Goal: Task Accomplishment & Management: Manage account settings

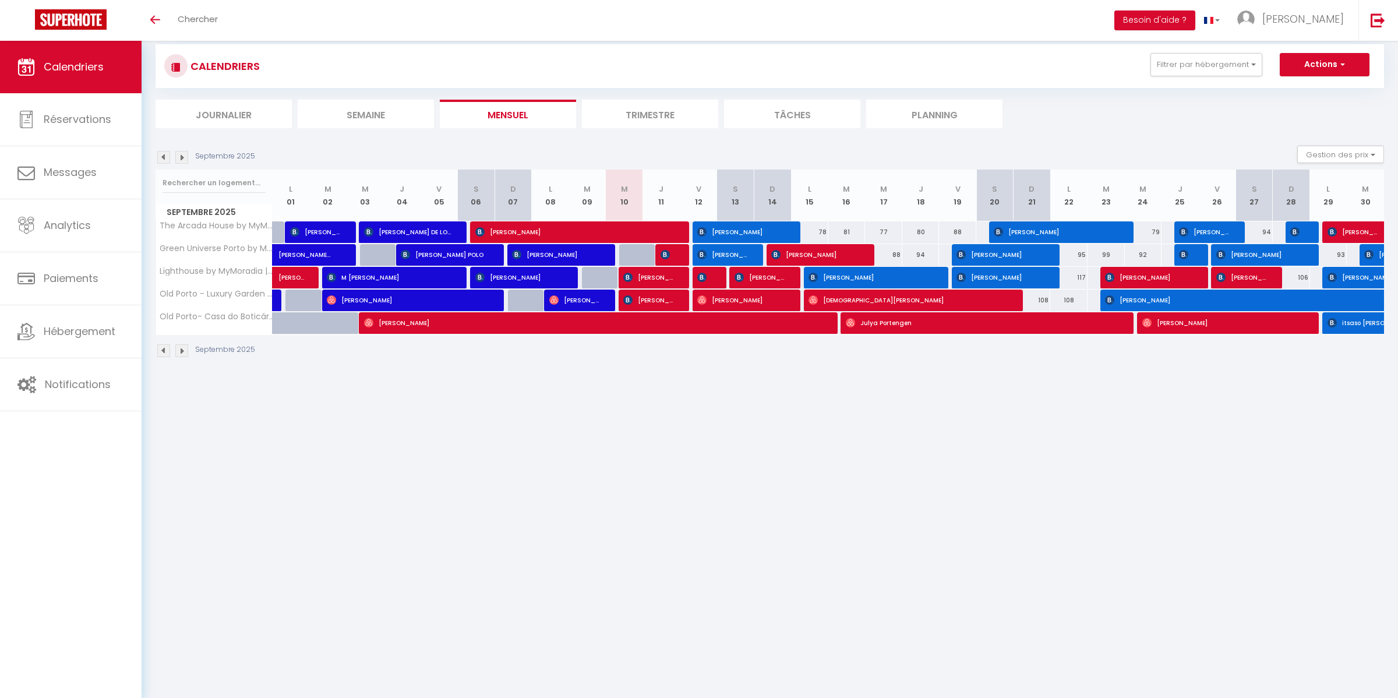
click at [674, 259] on div at bounding box center [673, 255] width 37 height 22
click at [664, 253] on img at bounding box center [664, 254] width 9 height 9
select select "OK"
select select "KO"
select select "0"
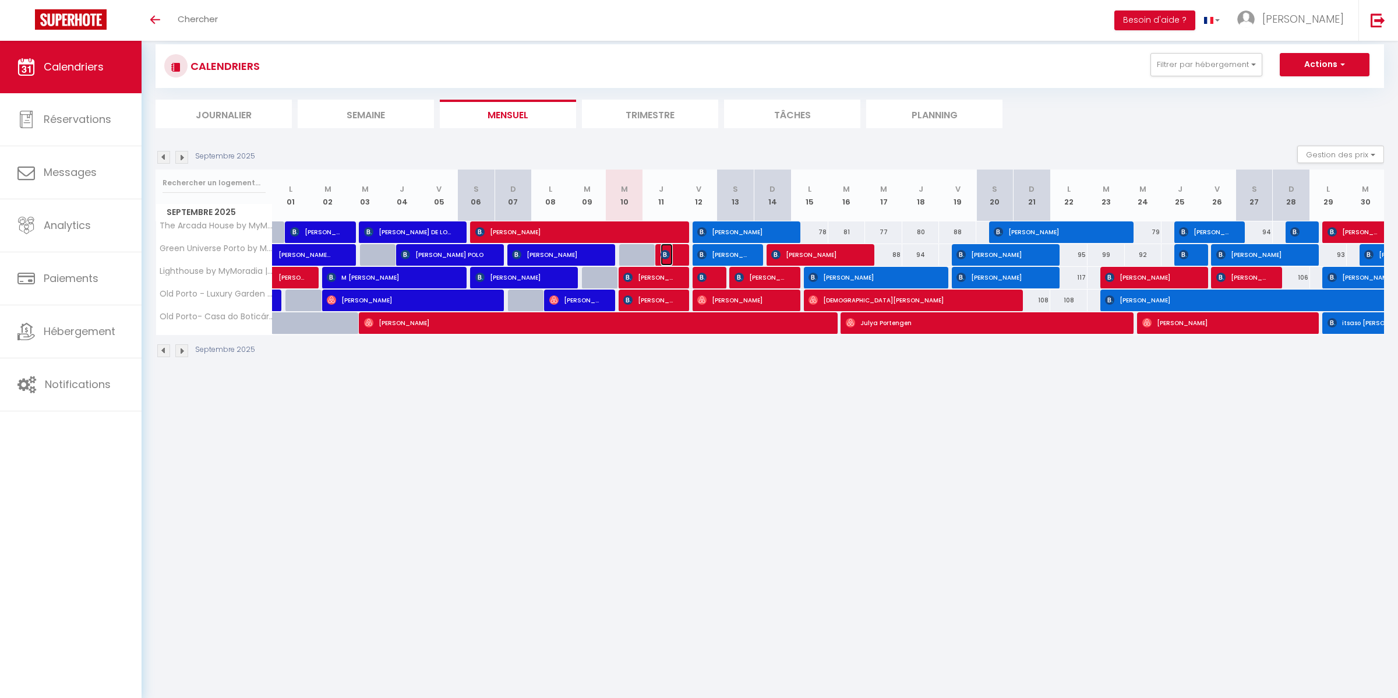
select select "0"
select select "1"
select select
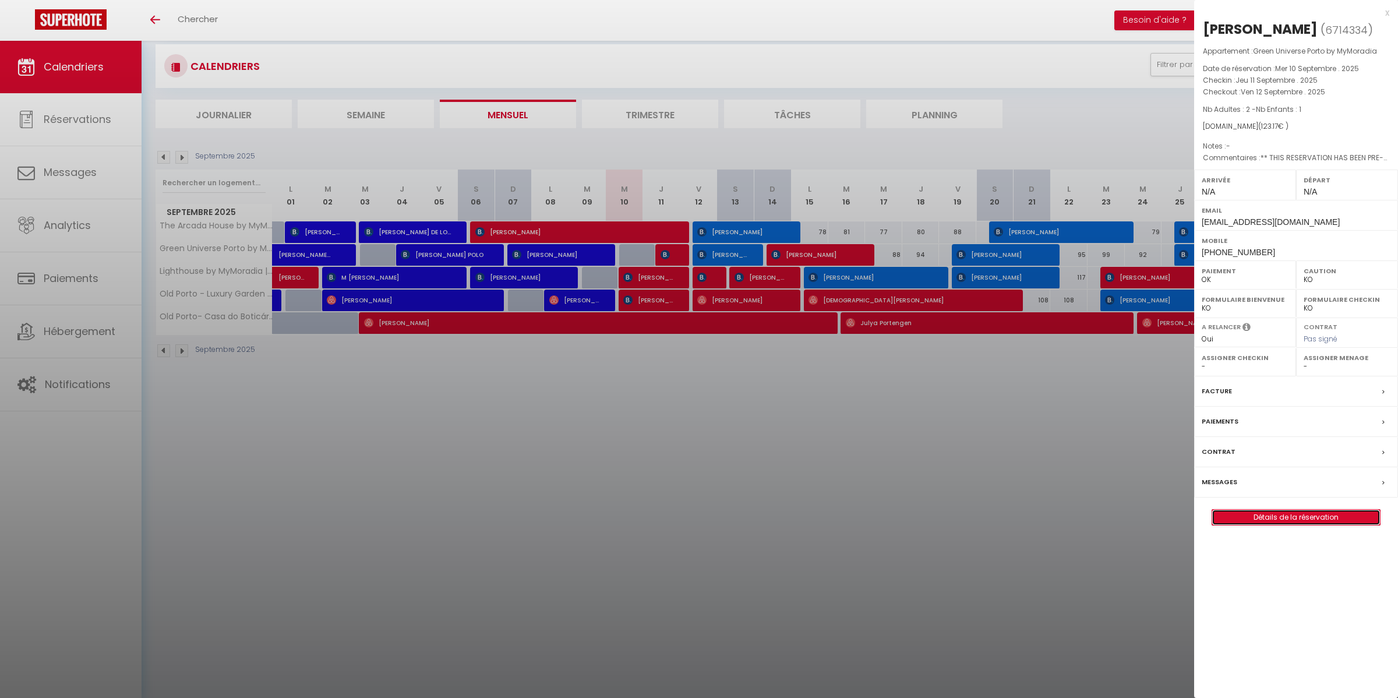
click at [1306, 522] on link "Détails de la réservation" at bounding box center [1296, 517] width 168 height 15
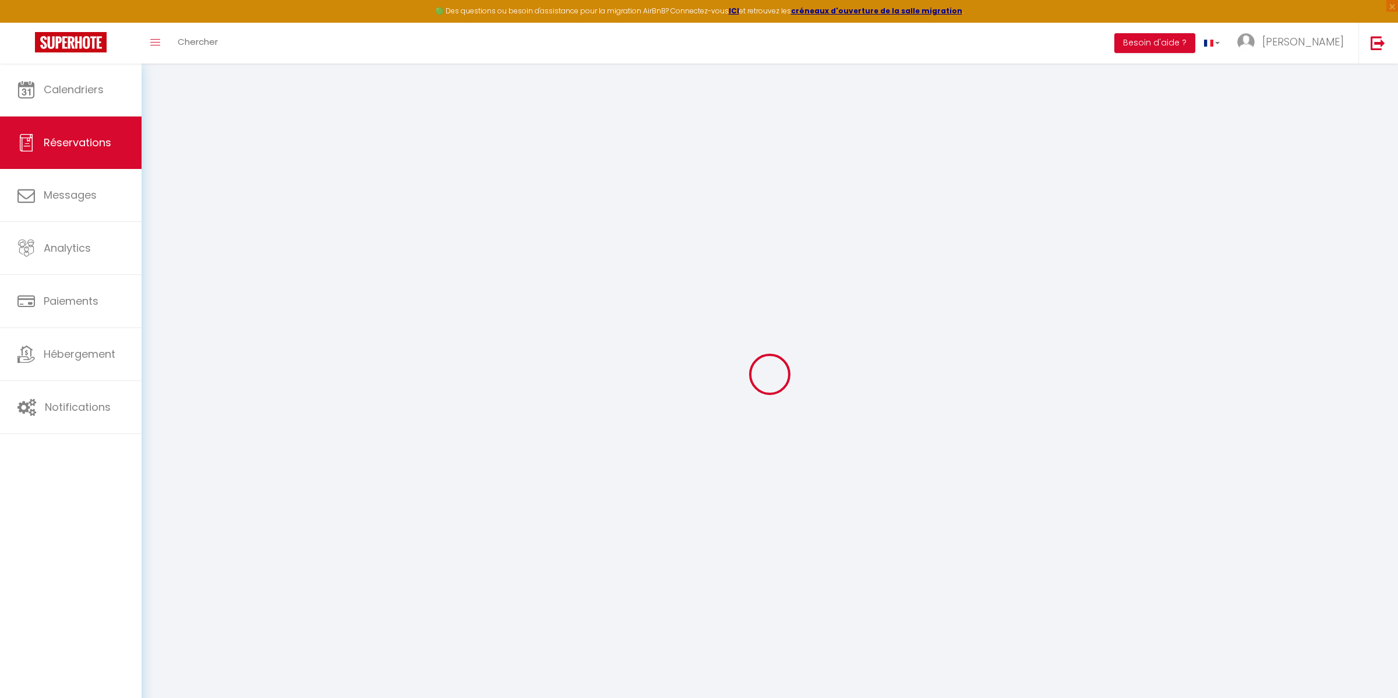
select select
checkbox input "false"
select select
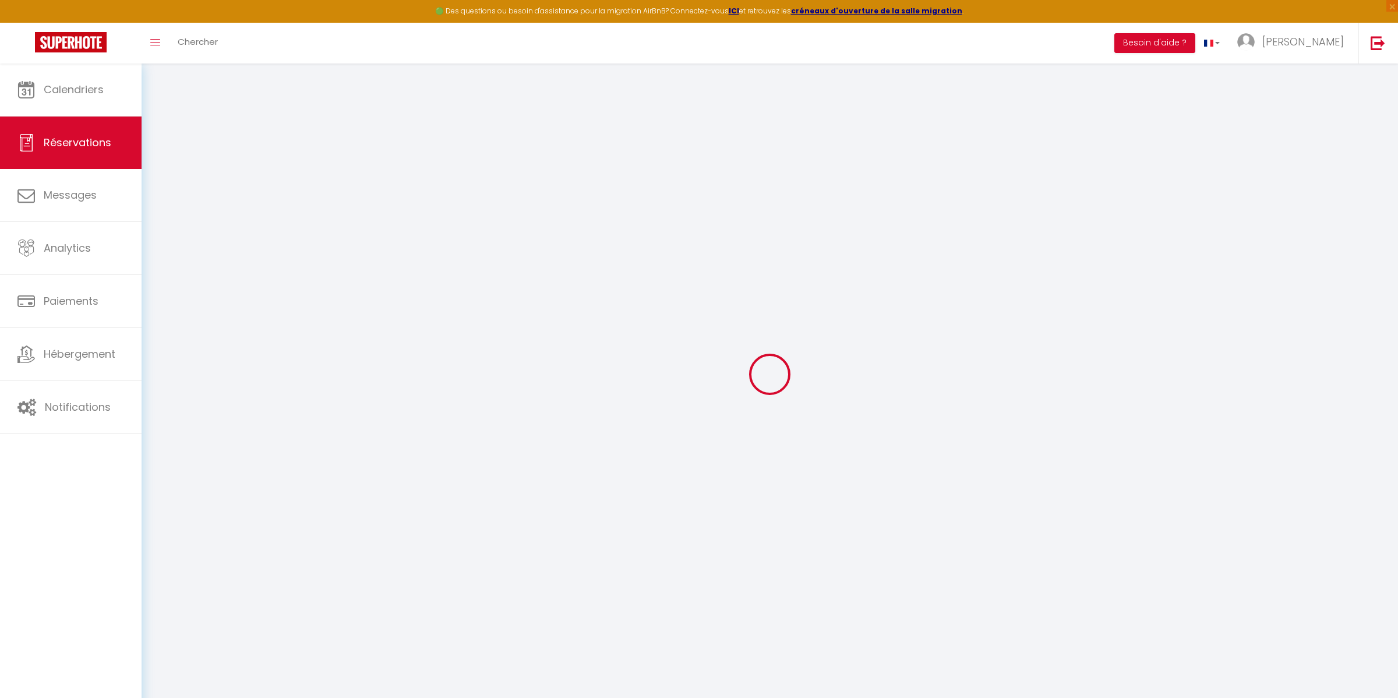
checkbox input "false"
select select
checkbox input "false"
type textarea "** THIS RESERVATION HAS BEEN PRE-PAID ** BOOKING NOTE : Payment charge is EUR 1…"
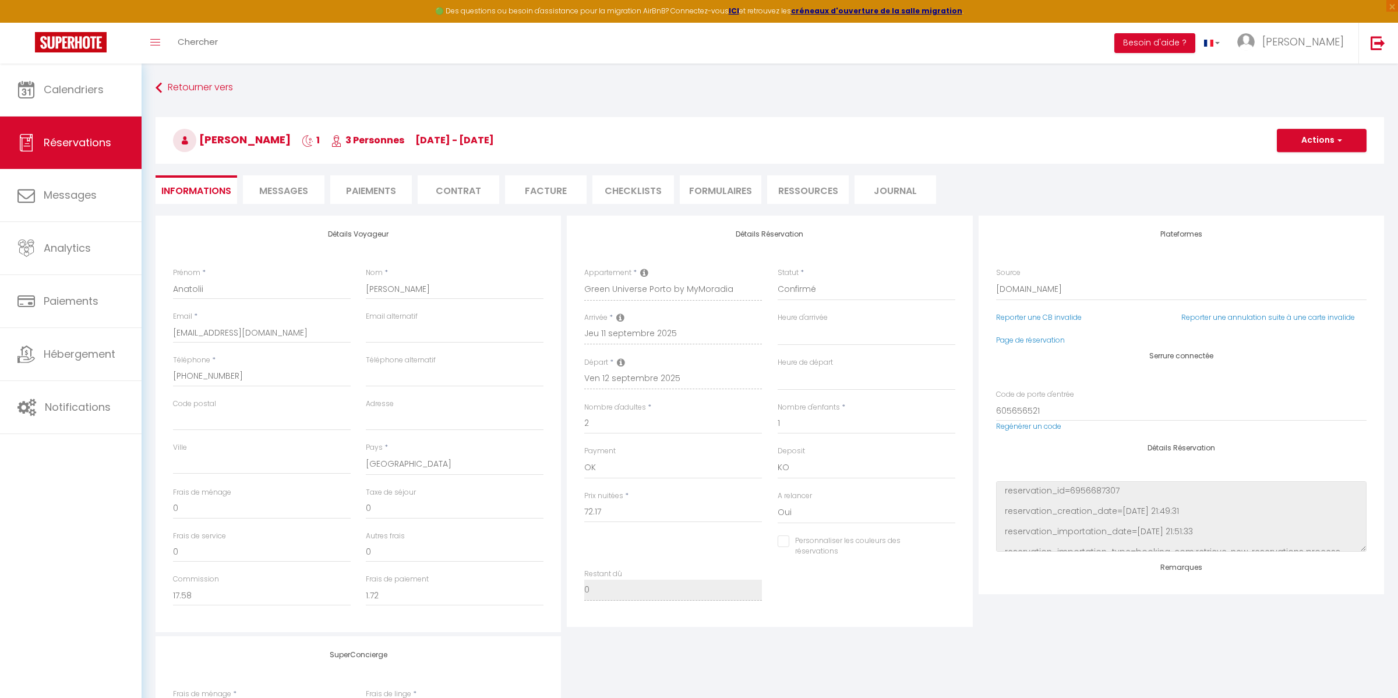
type input "45"
type input "6"
select select
checkbox input "false"
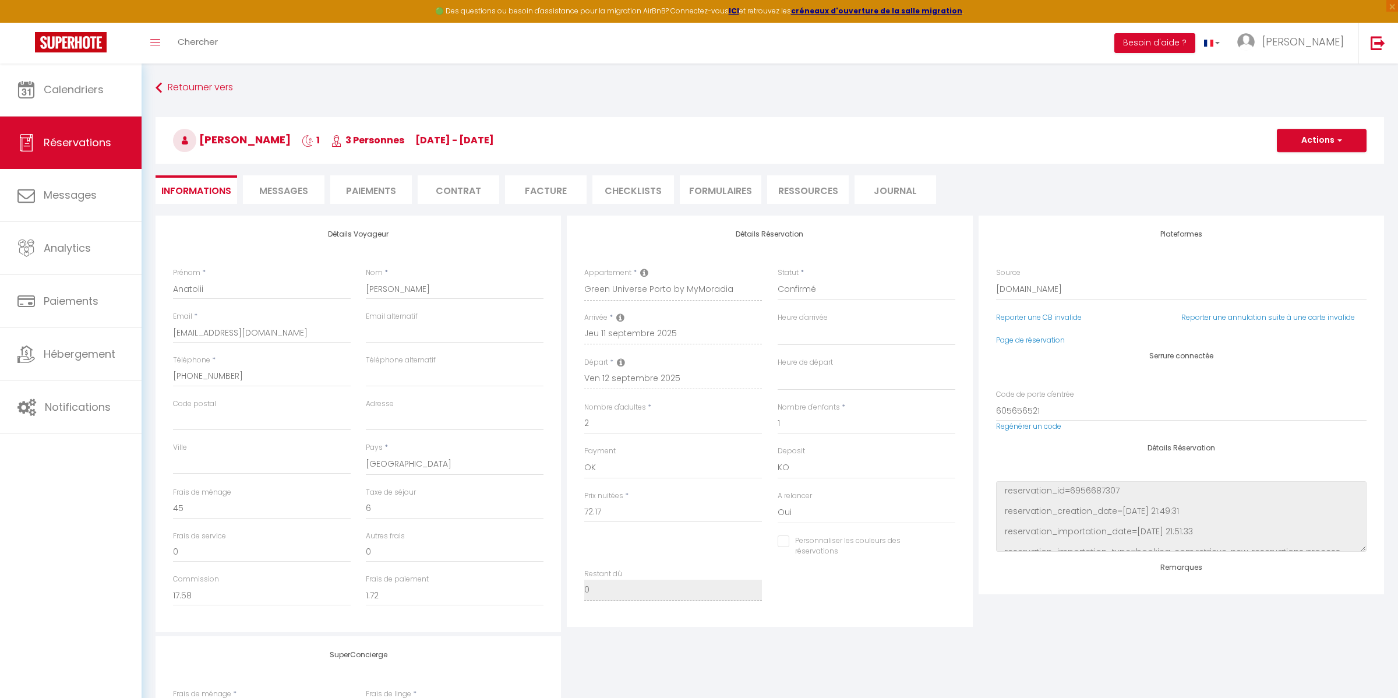
select select
click at [267, 203] on div "Retourner vers [PERSON_NAME] 1 3 Personnes [DATE] - [DATE] Actions Enregistrer …" at bounding box center [769, 146] width 1243 height 138
click at [273, 194] on span "Messages" at bounding box center [283, 190] width 49 height 13
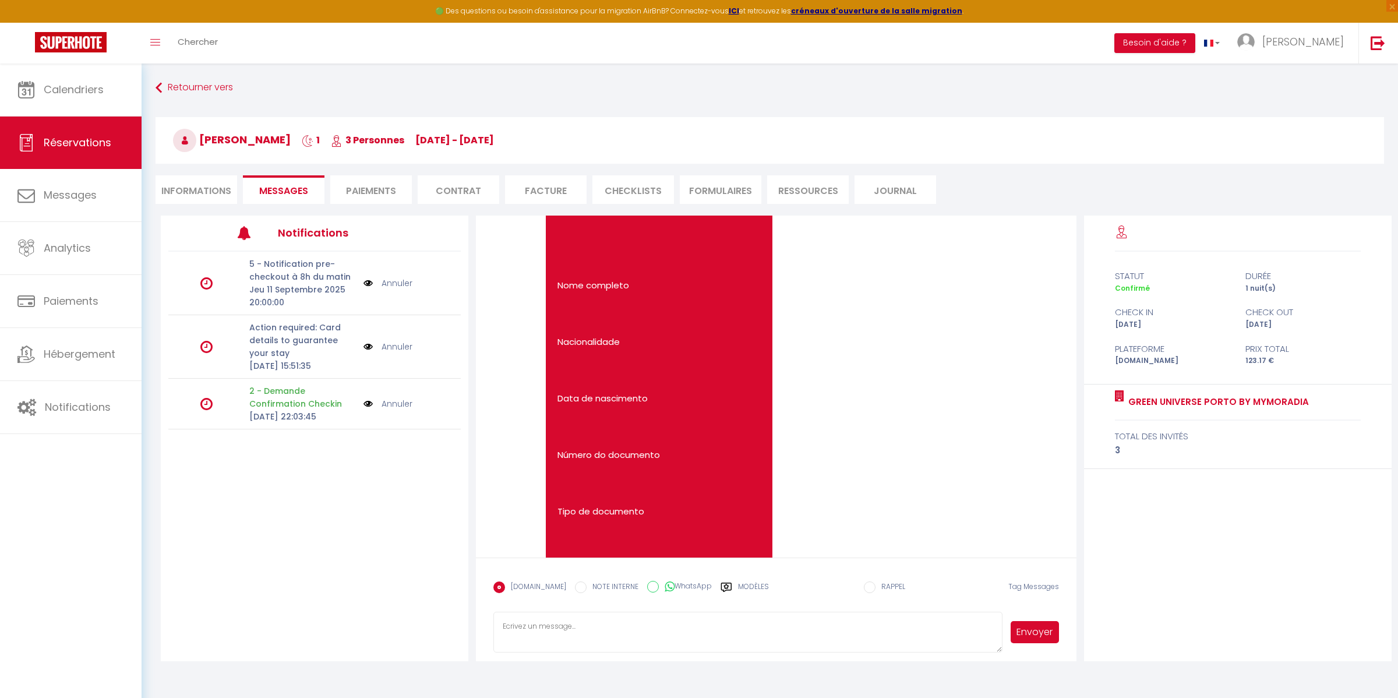
select select
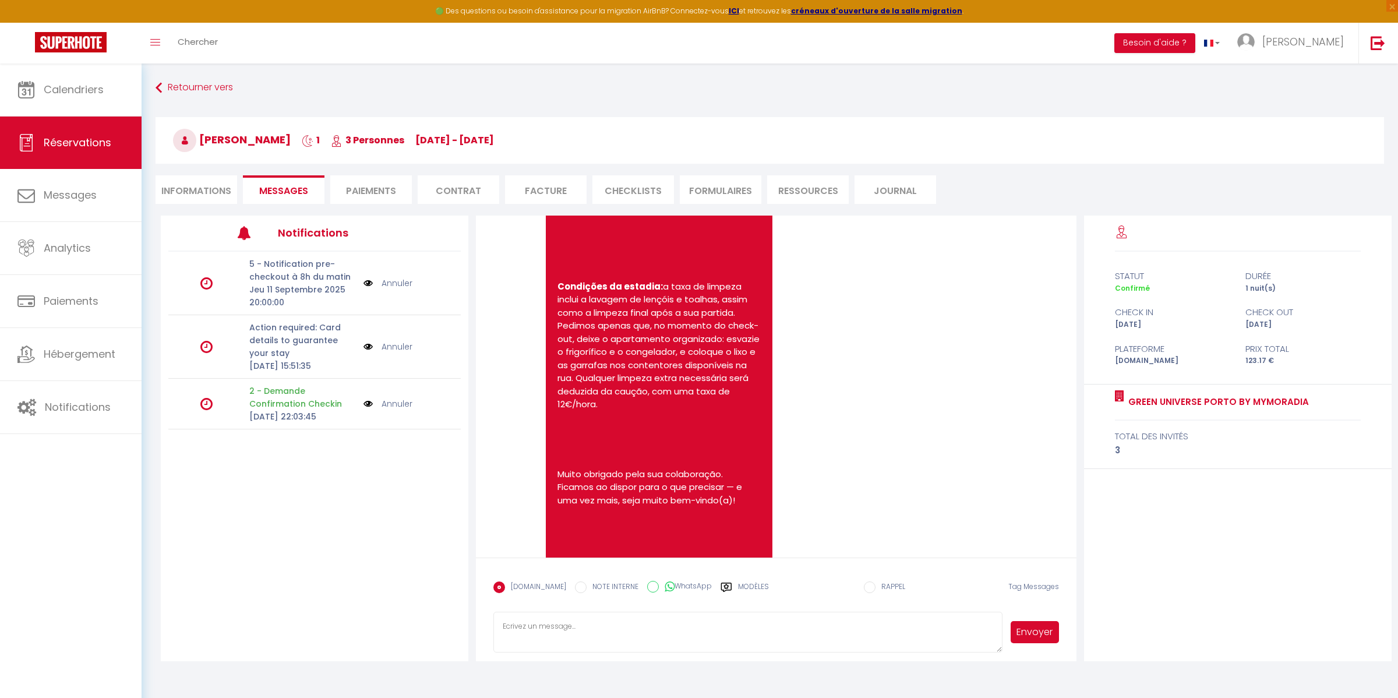
scroll to position [1174, 0]
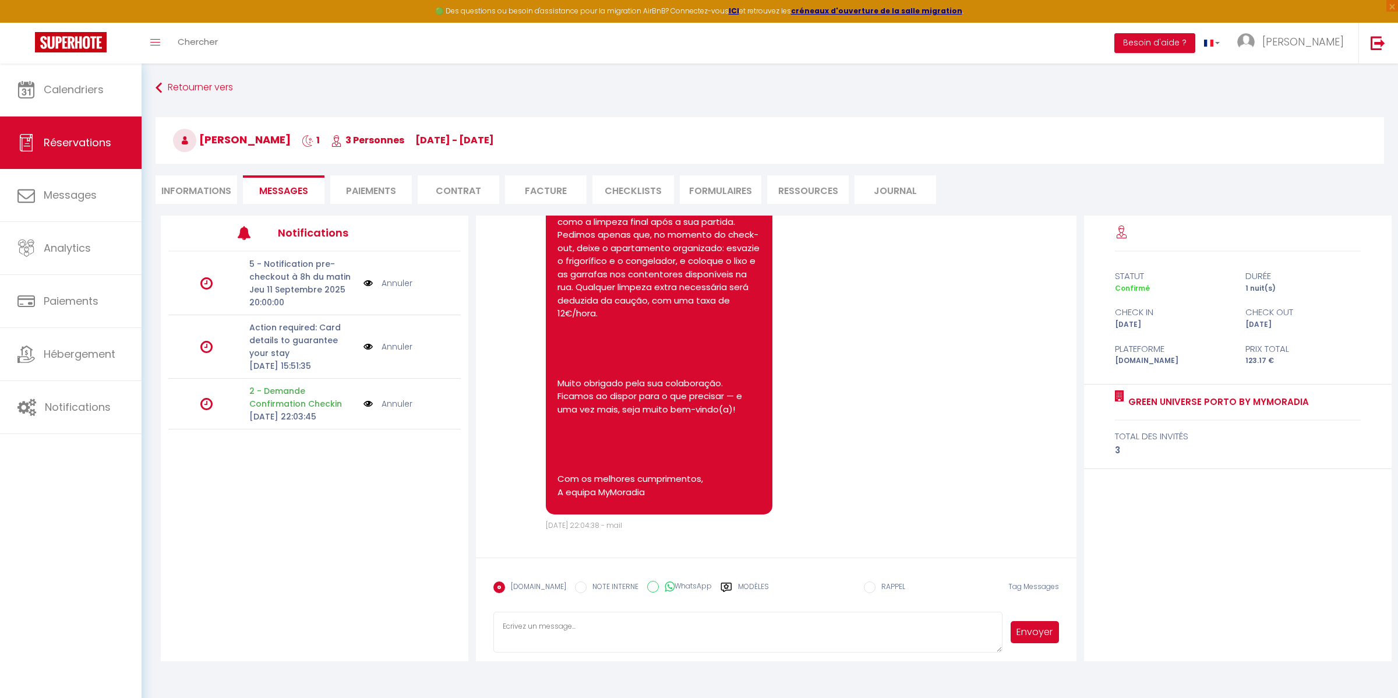
click at [204, 199] on li "Informations" at bounding box center [197, 189] width 82 height 29
select select
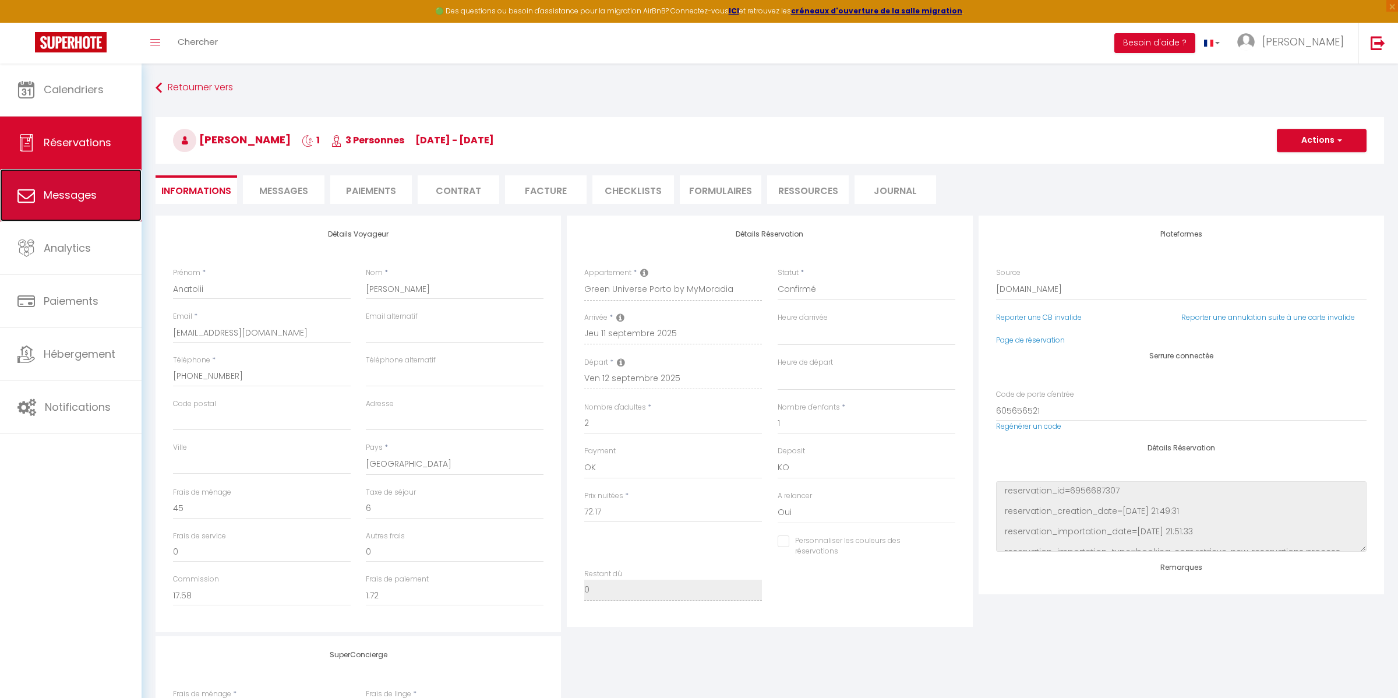
click at [73, 200] on span "Messages" at bounding box center [70, 195] width 53 height 15
select select "message"
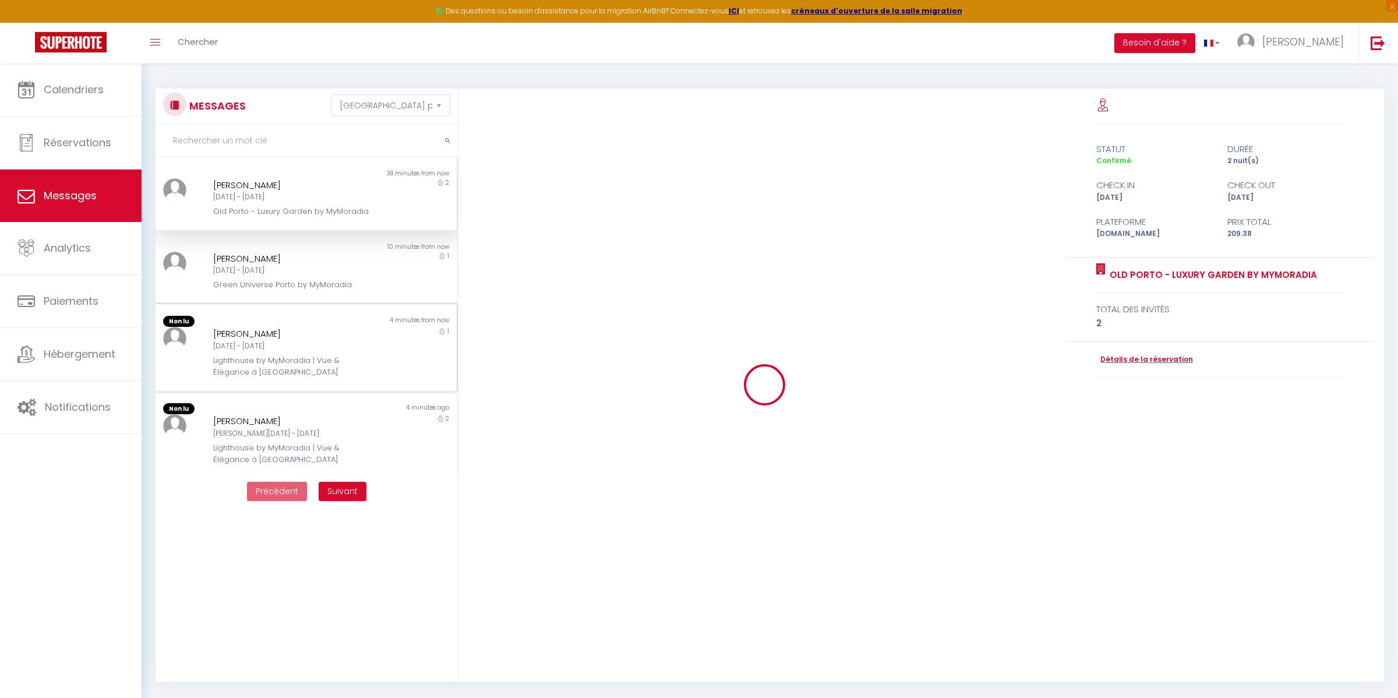
scroll to position [5015, 0]
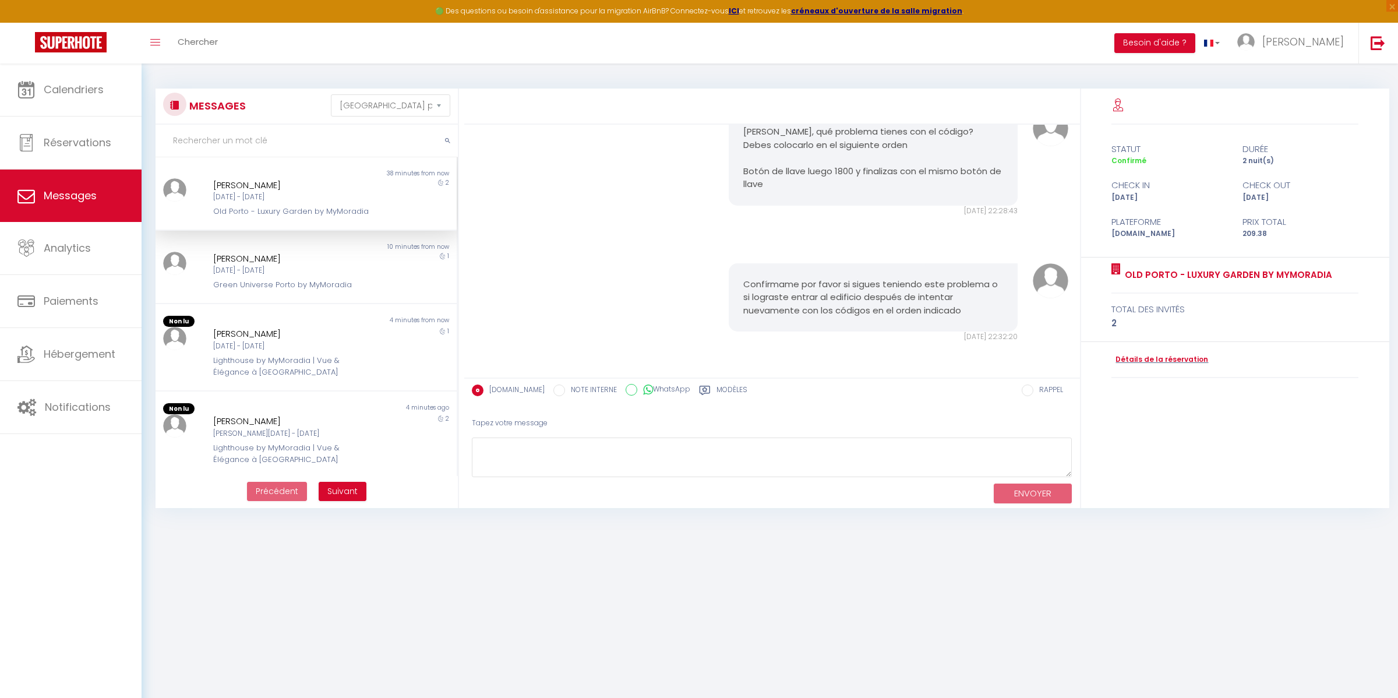
click at [319, 192] on div "[DATE] - [DATE]" at bounding box center [293, 197] width 160 height 11
click at [308, 280] on div "Green Universe Porto by MyMoradia" at bounding box center [293, 285] width 160 height 12
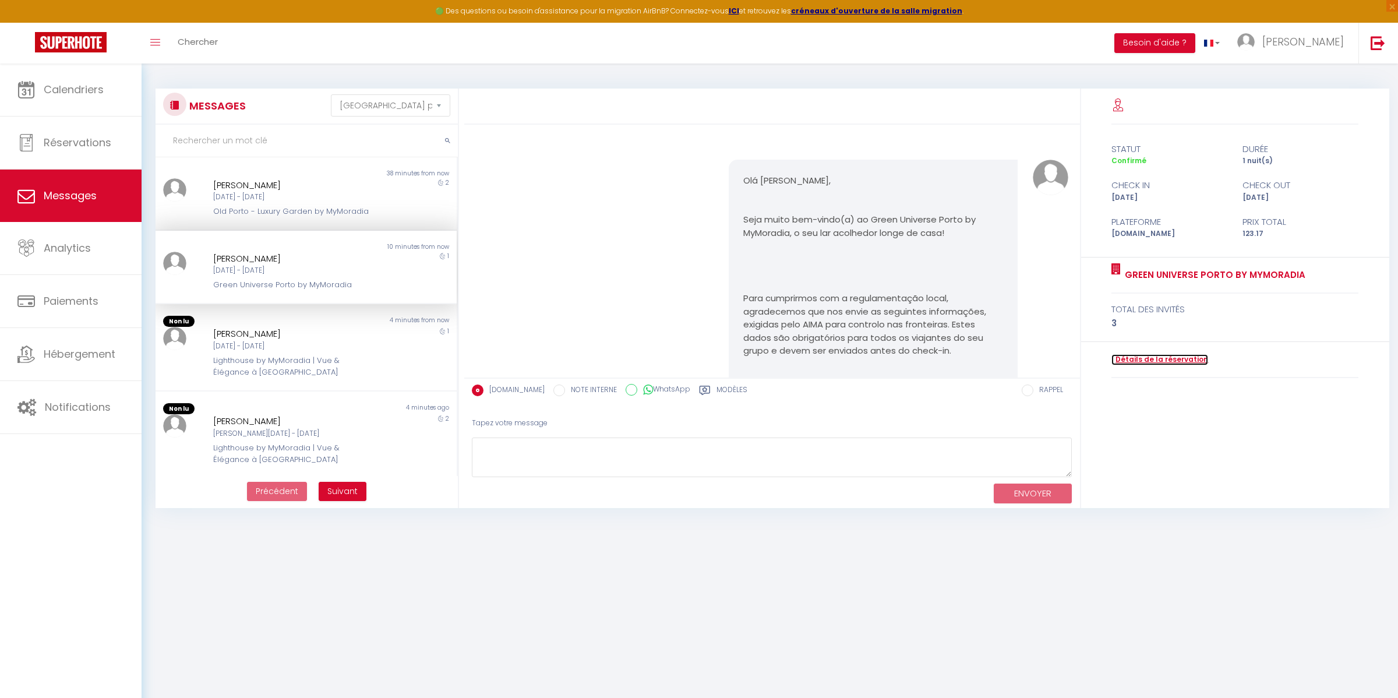
click at [1175, 361] on link "Détails de la réservation" at bounding box center [1159, 359] width 97 height 11
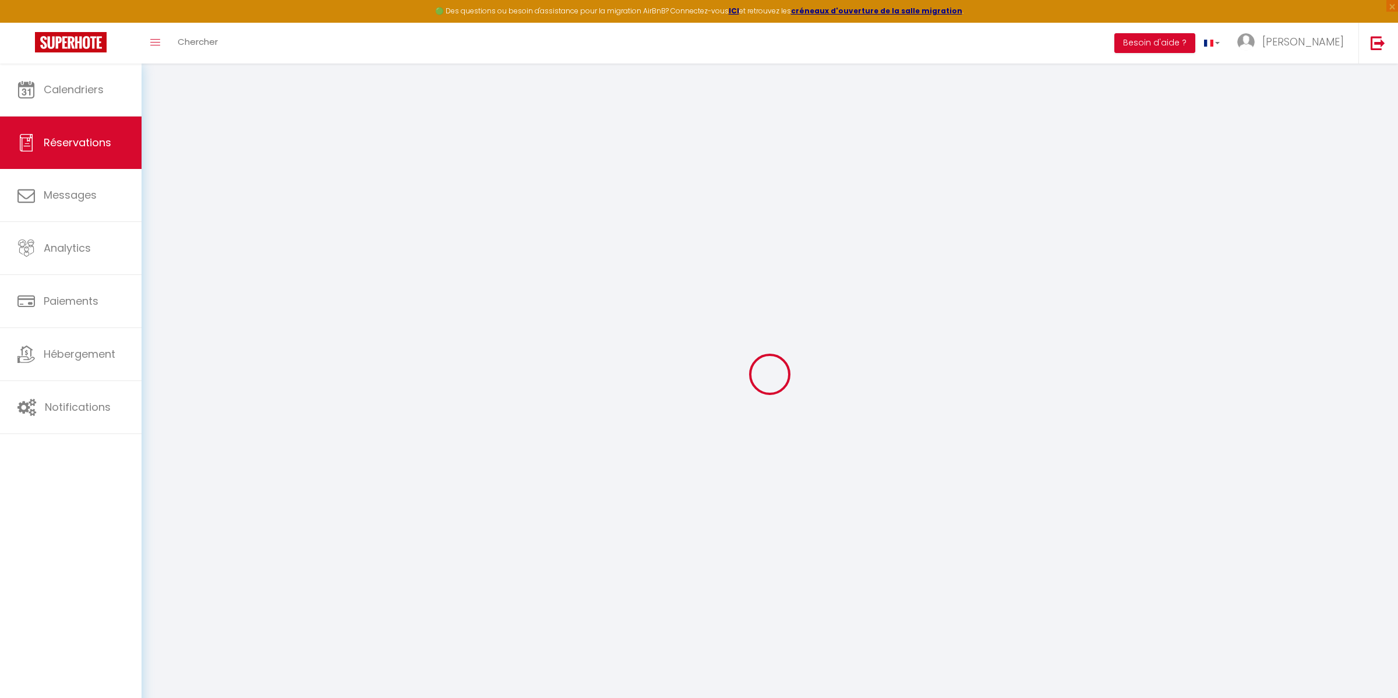
type input "Anatolii"
type input "[PERSON_NAME]"
type input "[EMAIL_ADDRESS][DOMAIN_NAME]"
type input "[PHONE_NUMBER]"
select select "PT"
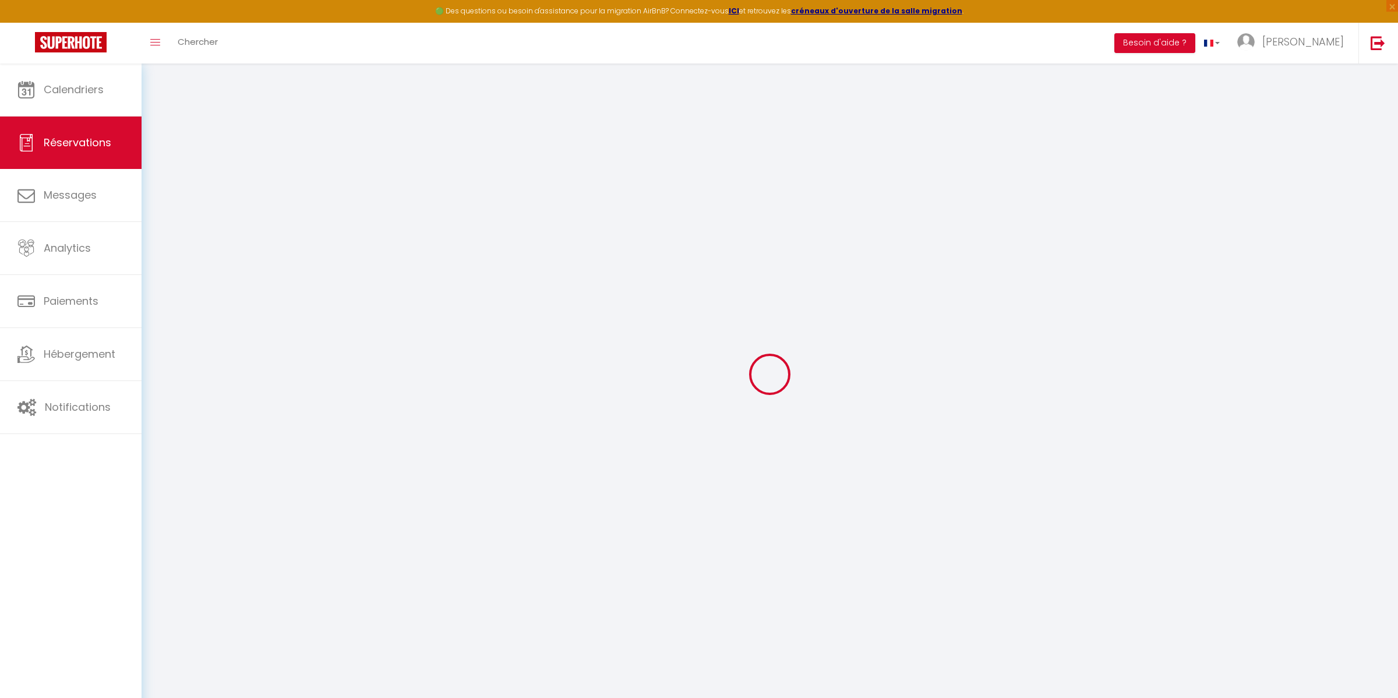
type input "17.58"
type input "1.72"
select select "69714"
select select "1"
select select
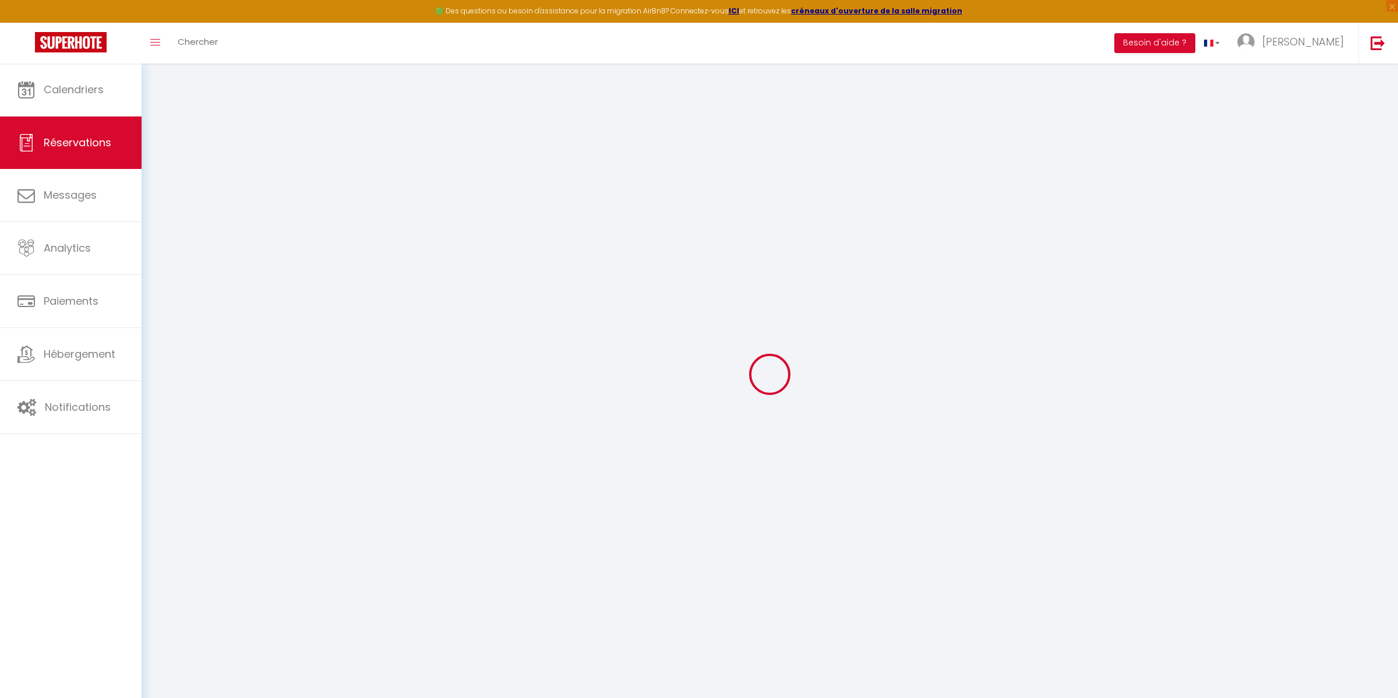
select select
type input "2"
type input "1"
select select "12"
select select "14"
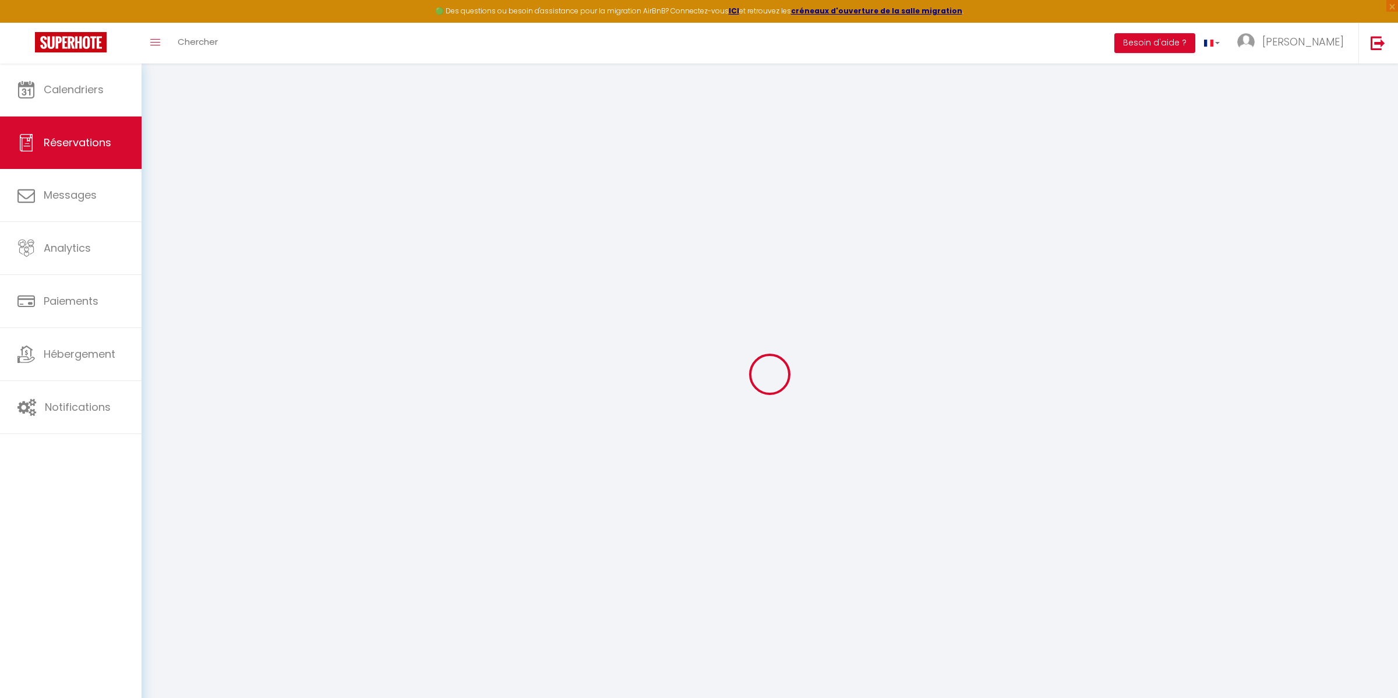
type input "72.17"
checkbox input "false"
type input "0"
select select "2"
type input "45"
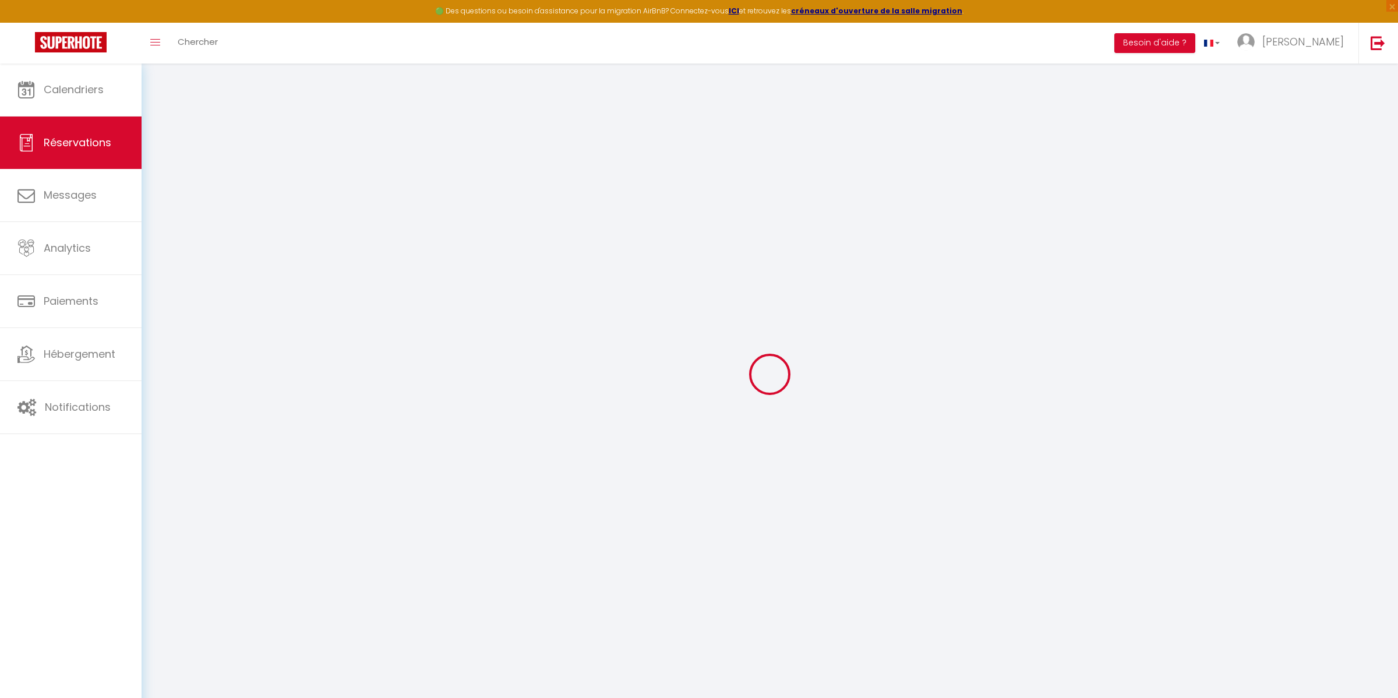
type input "0"
select select
checkbox input "false"
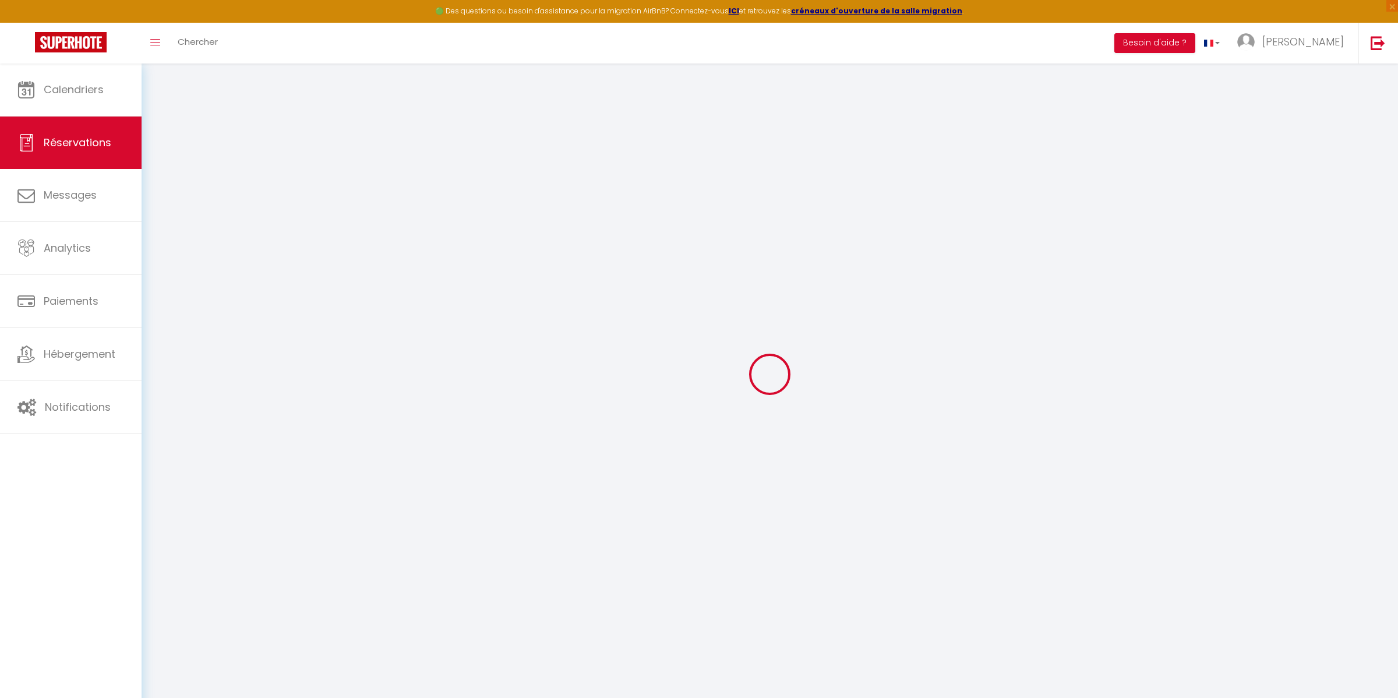
select select
checkbox input "false"
select select
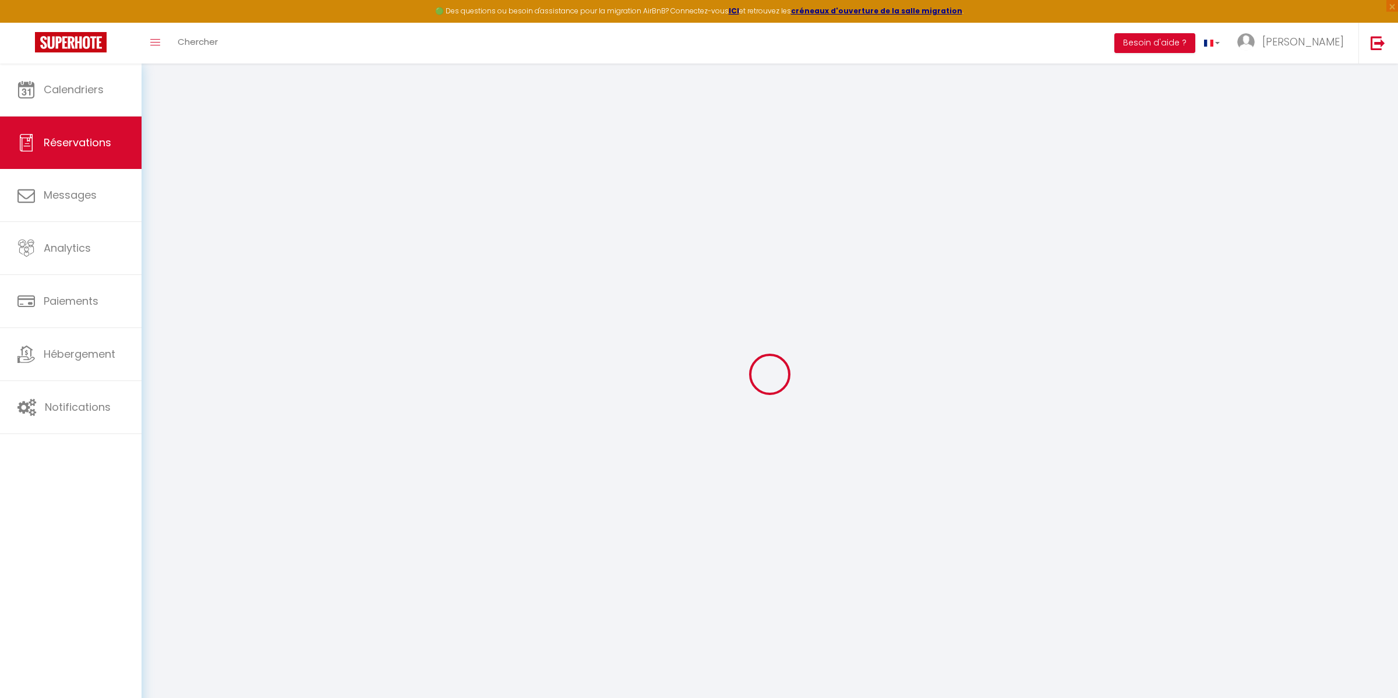
checkbox input "false"
select select
checkbox input "false"
type textarea "** THIS RESERVATION HAS BEEN PRE-PAID ** BOOKING NOTE : Payment charge is EUR 1…"
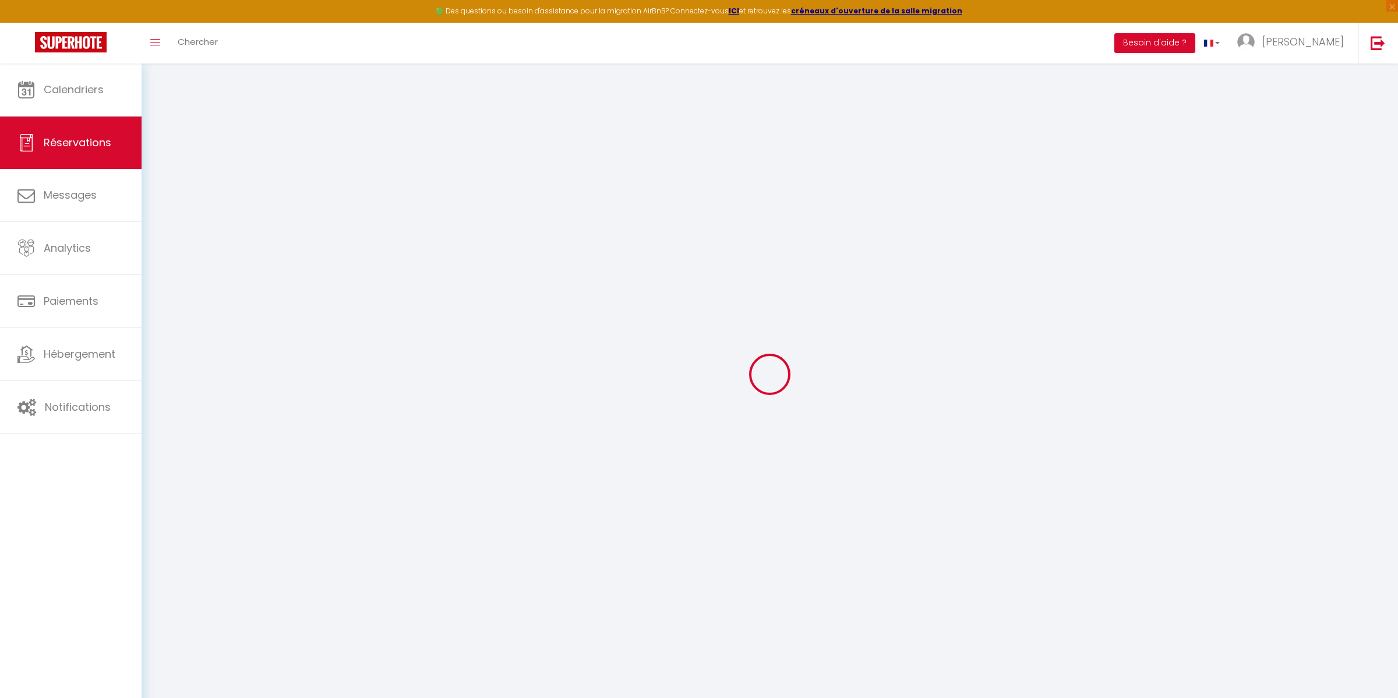
type input "45"
type input "6"
select select
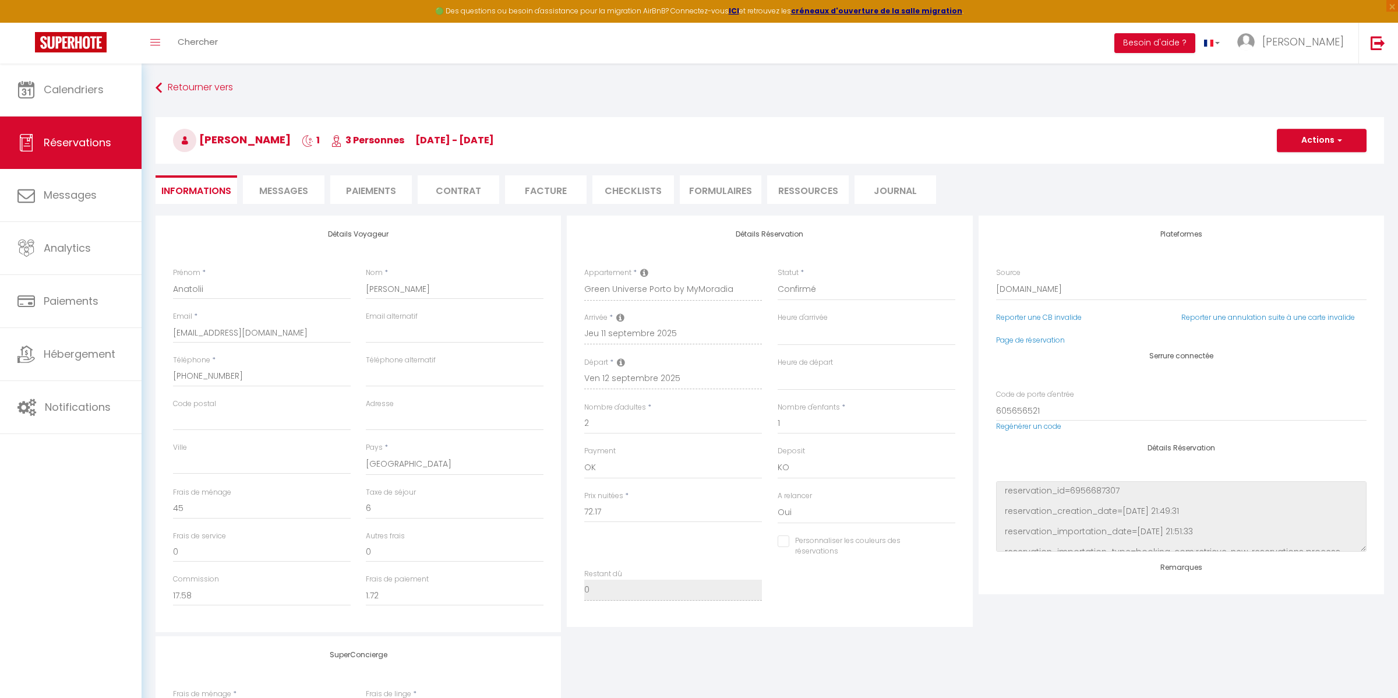
checkbox input "false"
select select
click at [1330, 147] on button "Actions" at bounding box center [1322, 140] width 90 height 23
click at [1107, 125] on h3 "[PERSON_NAME] 1 3 Personnes [DATE] - [DATE]" at bounding box center [770, 140] width 1228 height 47
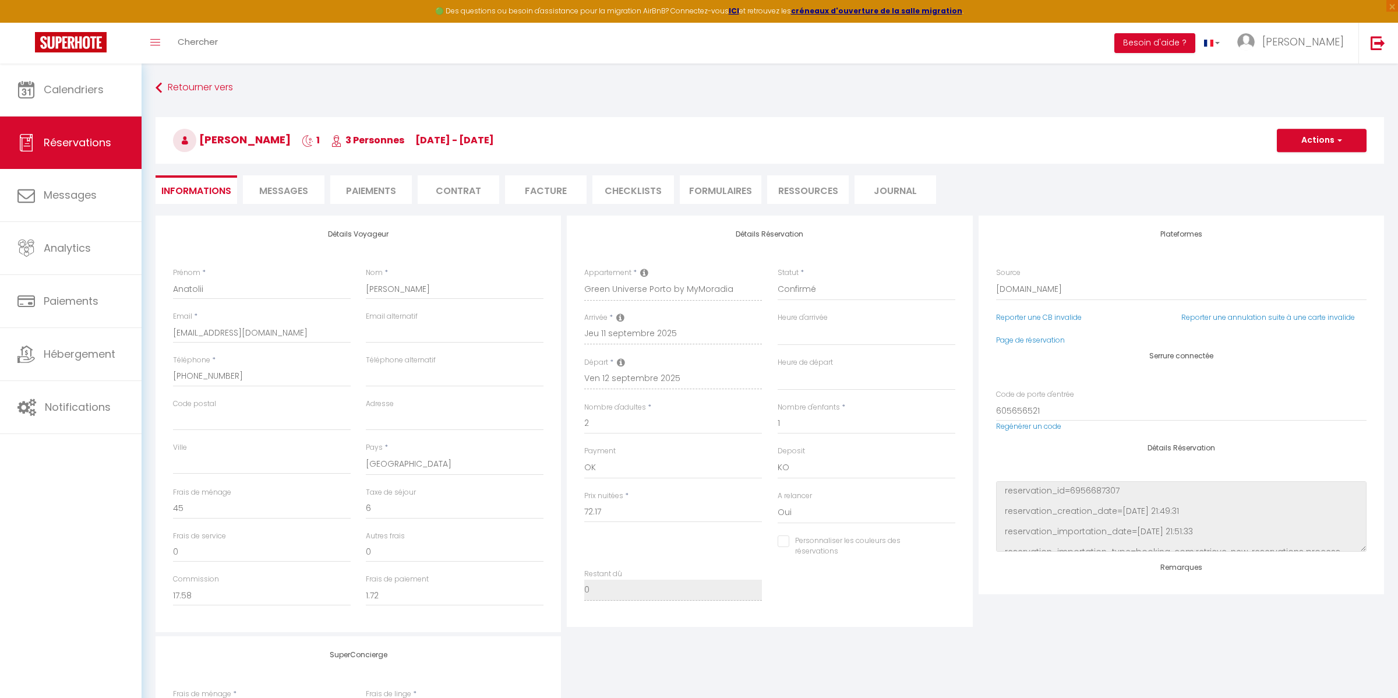
click at [369, 192] on li "Paiements" at bounding box center [371, 189] width 82 height 29
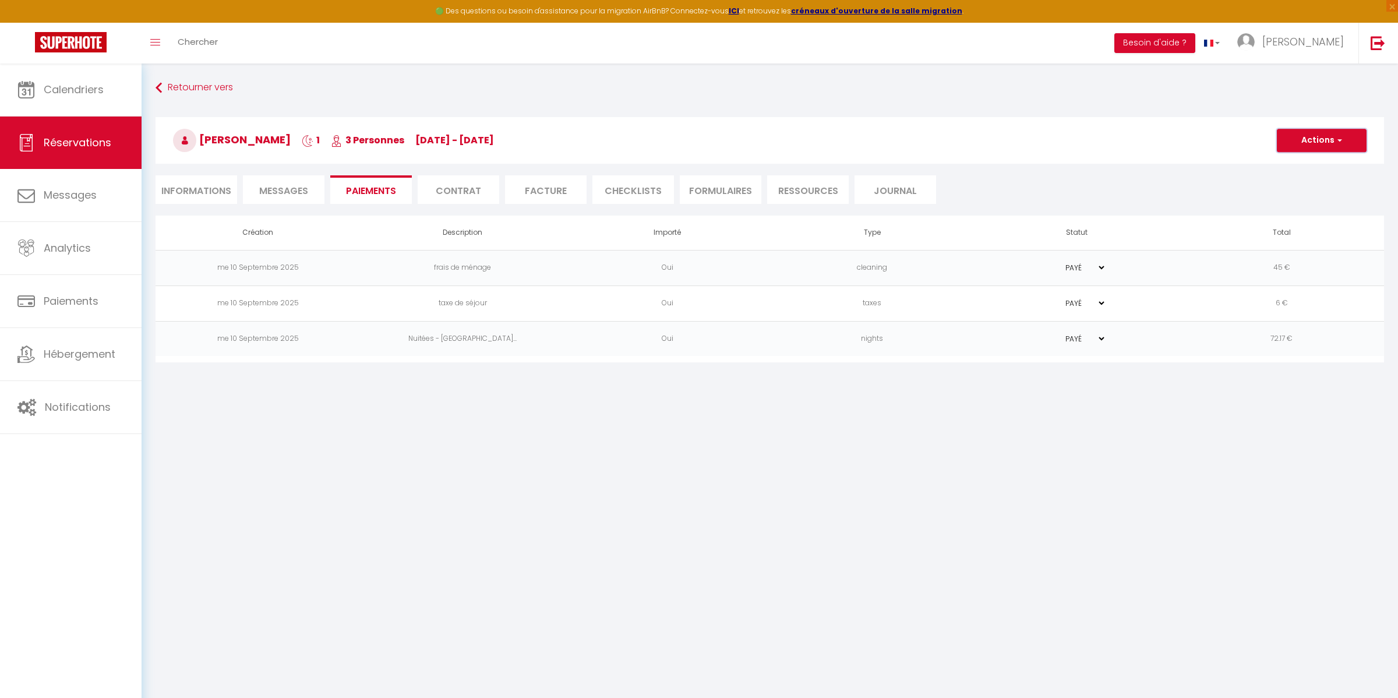
click at [1319, 143] on button "Actions" at bounding box center [1322, 140] width 90 height 23
click at [1327, 213] on link "Créer nouveau lien caution" at bounding box center [1335, 211] width 143 height 15
select select "nights"
type input "[EMAIL_ADDRESS][DOMAIN_NAME]"
select select "14303"
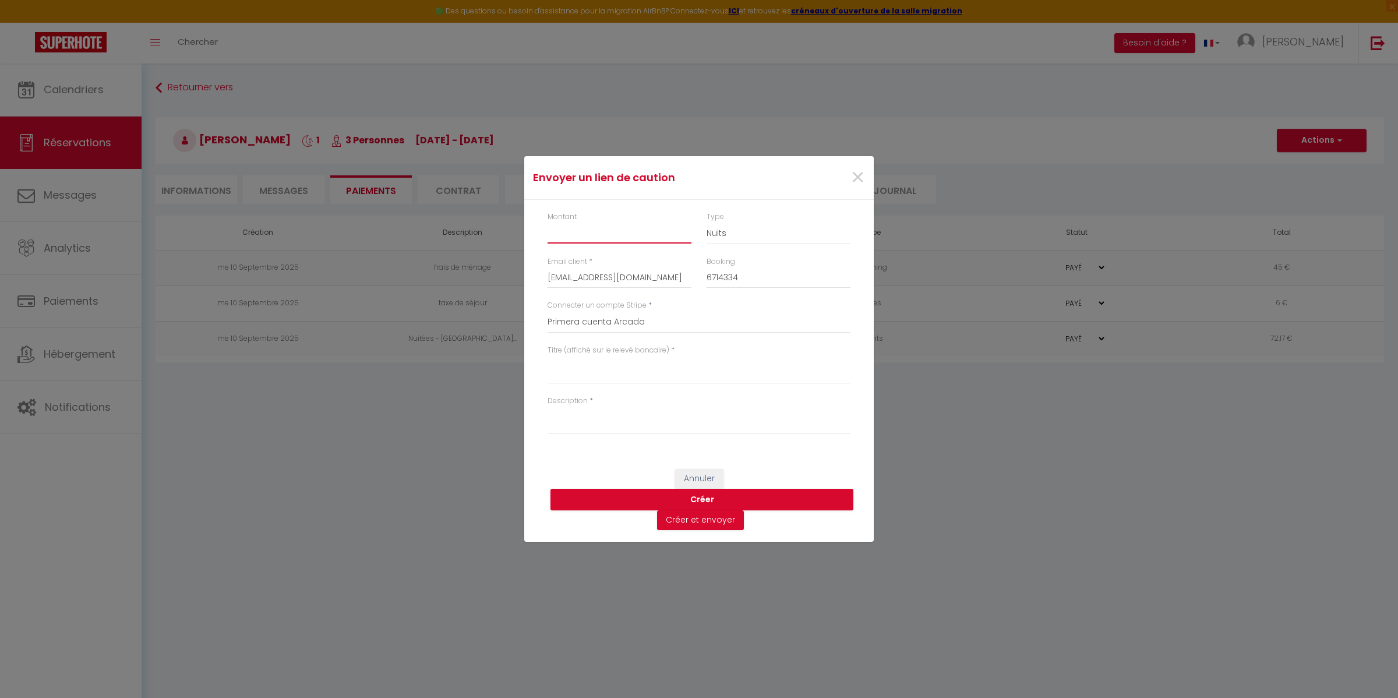
click at [580, 229] on input "Montant" at bounding box center [619, 232] width 144 height 21
type input "300"
click at [580, 373] on textarea "Titre (affiché sur le relevé bancaire)" at bounding box center [698, 370] width 303 height 28
type textarea "Deposit"
click at [606, 411] on textarea "Description" at bounding box center [698, 420] width 303 height 28
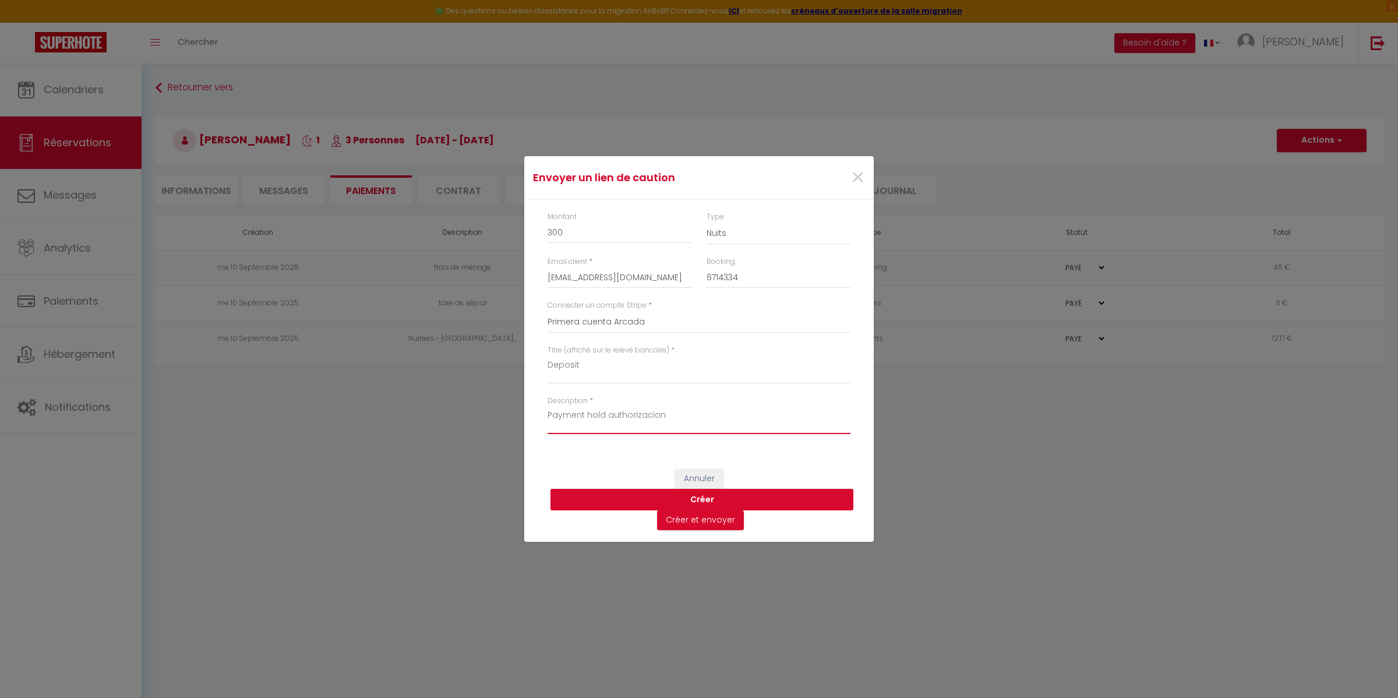
type textarea "Payment hold authorizacion"
click at [715, 500] on button "Créer" at bounding box center [701, 500] width 303 height 22
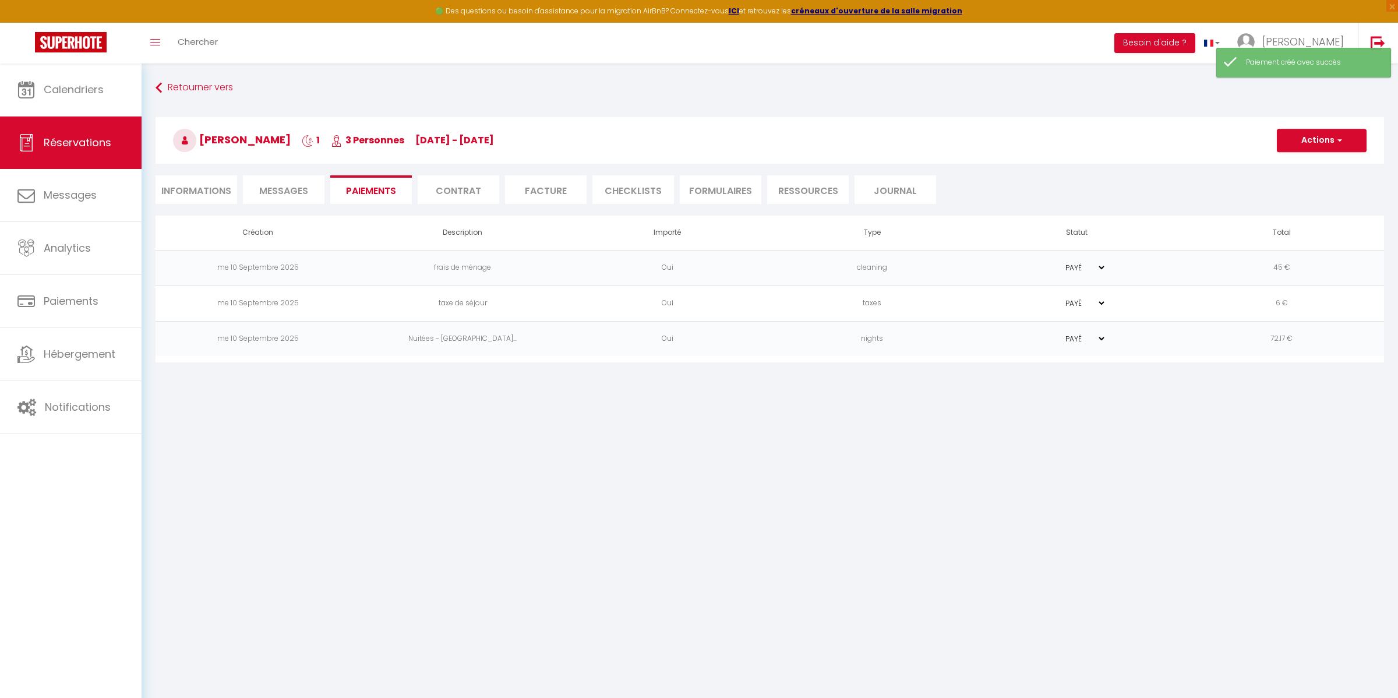
select select "0"
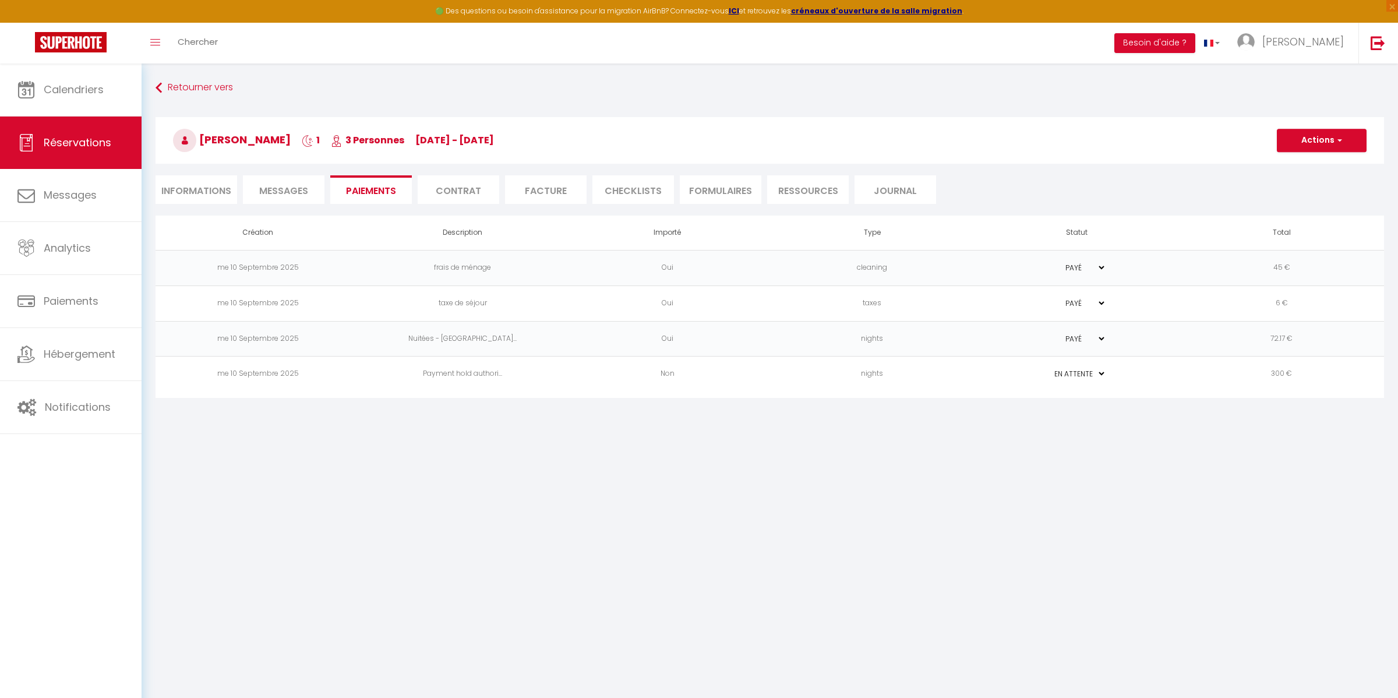
click at [1019, 381] on td "PAYÉ EN ATTENTE" at bounding box center [1076, 374] width 205 height 36
click at [1102, 372] on select "PAYÉ EN ATTENTE" at bounding box center [1077, 373] width 58 height 11
click at [914, 456] on body "🟢 Des questions ou besoin d'assistance pour la migration AirBnB? Connectez-vous…" at bounding box center [699, 412] width 1398 height 698
click at [235, 384] on td "me 10 Septembre 2025" at bounding box center [258, 374] width 205 height 36
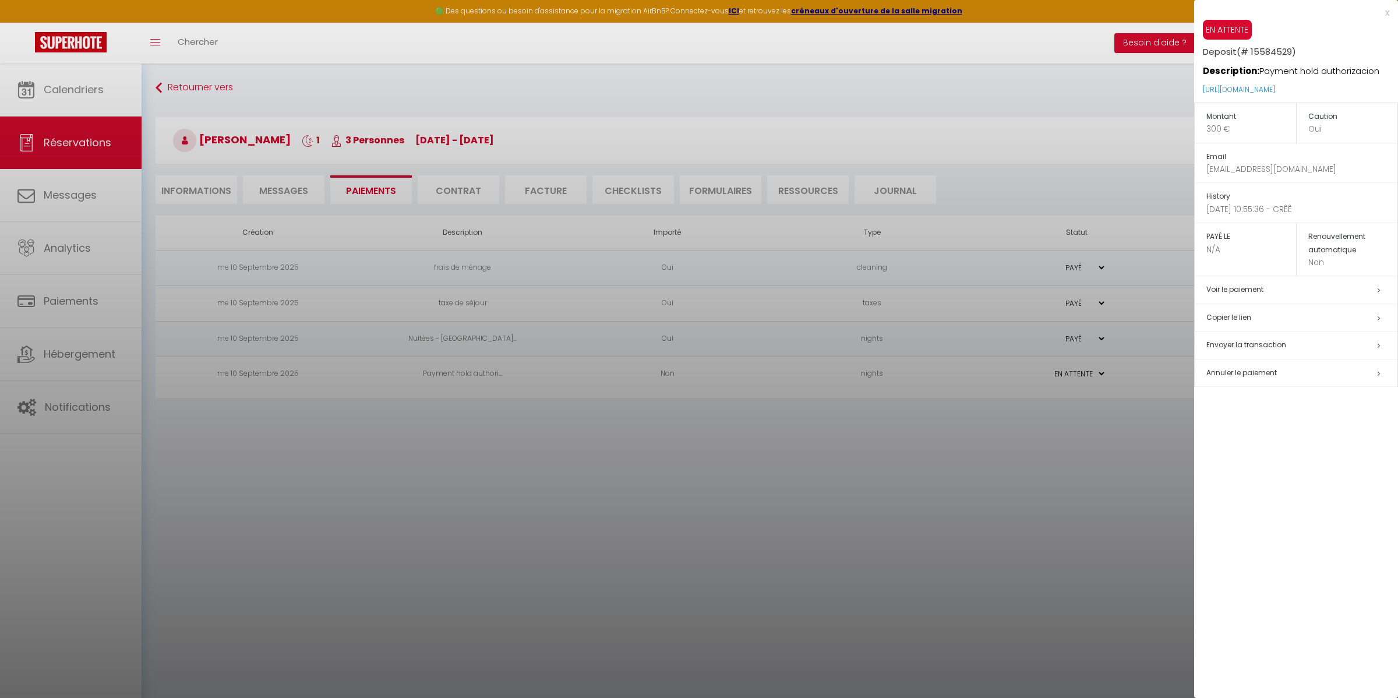
click at [1363, 345] on h5 "Envoyer la transaction" at bounding box center [1301, 344] width 191 height 13
select select "pt"
type input "[EMAIL_ADDRESS][DOMAIN_NAME]"
type input "Pedido de depósito"
type textarea "Olá, Convidamos você a clicar no link abaixo para fazer o depósito: Título : De…"
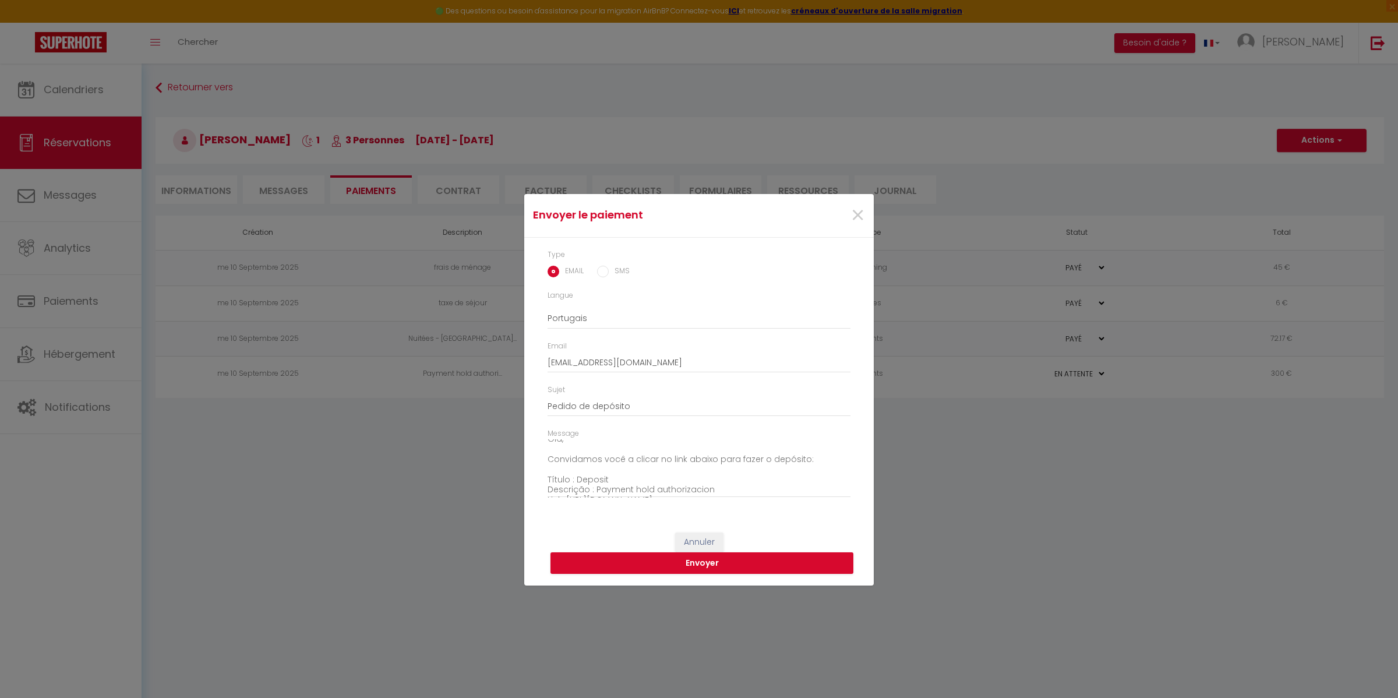
scroll to position [20, 0]
click at [580, 315] on select "Anglais Français Espagnol Portugais" at bounding box center [698, 318] width 303 height 22
select select "en"
click at [547, 307] on select "Anglais Français Espagnol Portugais" at bounding box center [698, 318] width 303 height 22
type input "Payment request"
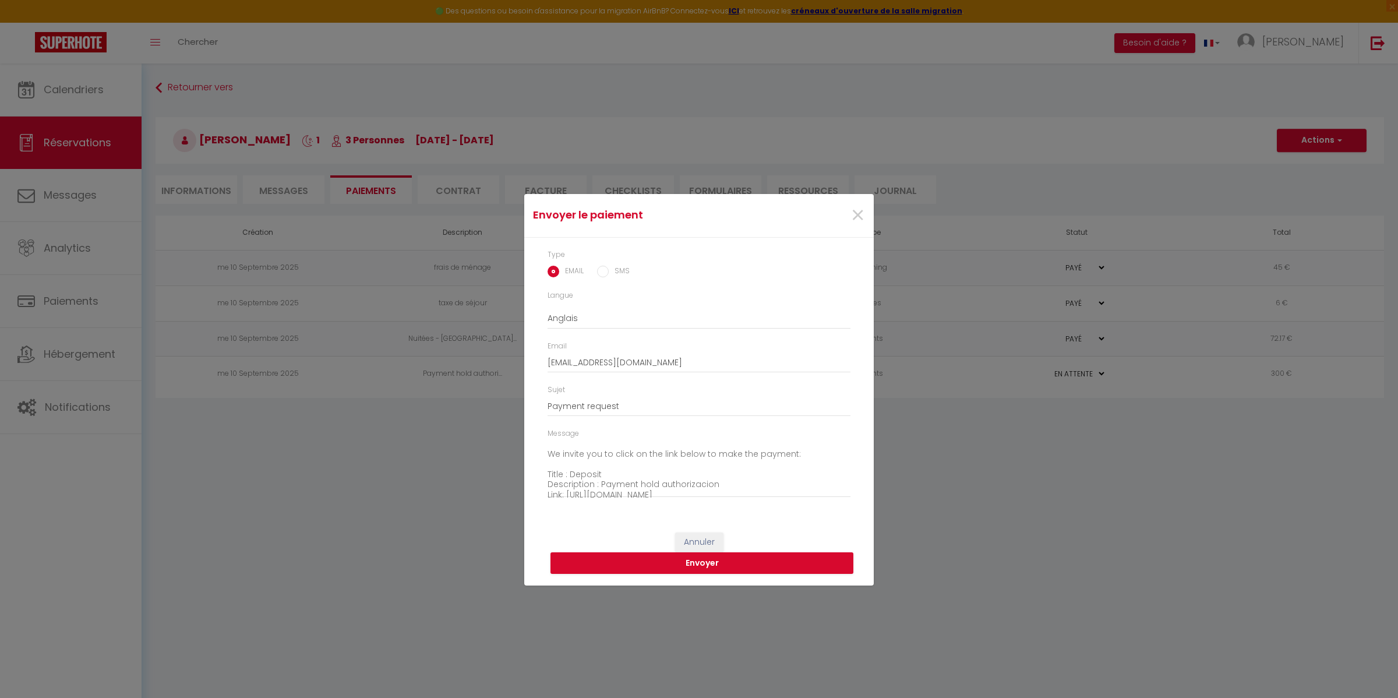
scroll to position [13, 0]
drag, startPoint x: 804, startPoint y: 458, endPoint x: 527, endPoint y: 389, distance: 285.2
click at [527, 389] on div "Type EMAIL SMS Langue Anglais Français Espagnol Portugais Email [EMAIL_ADDRESS]…" at bounding box center [698, 380] width 349 height 284
click at [553, 450] on textarea "Title : Deposit Description : Payment hold authorizacion Link: [URL][DOMAIN_NAM…" at bounding box center [698, 468] width 303 height 59
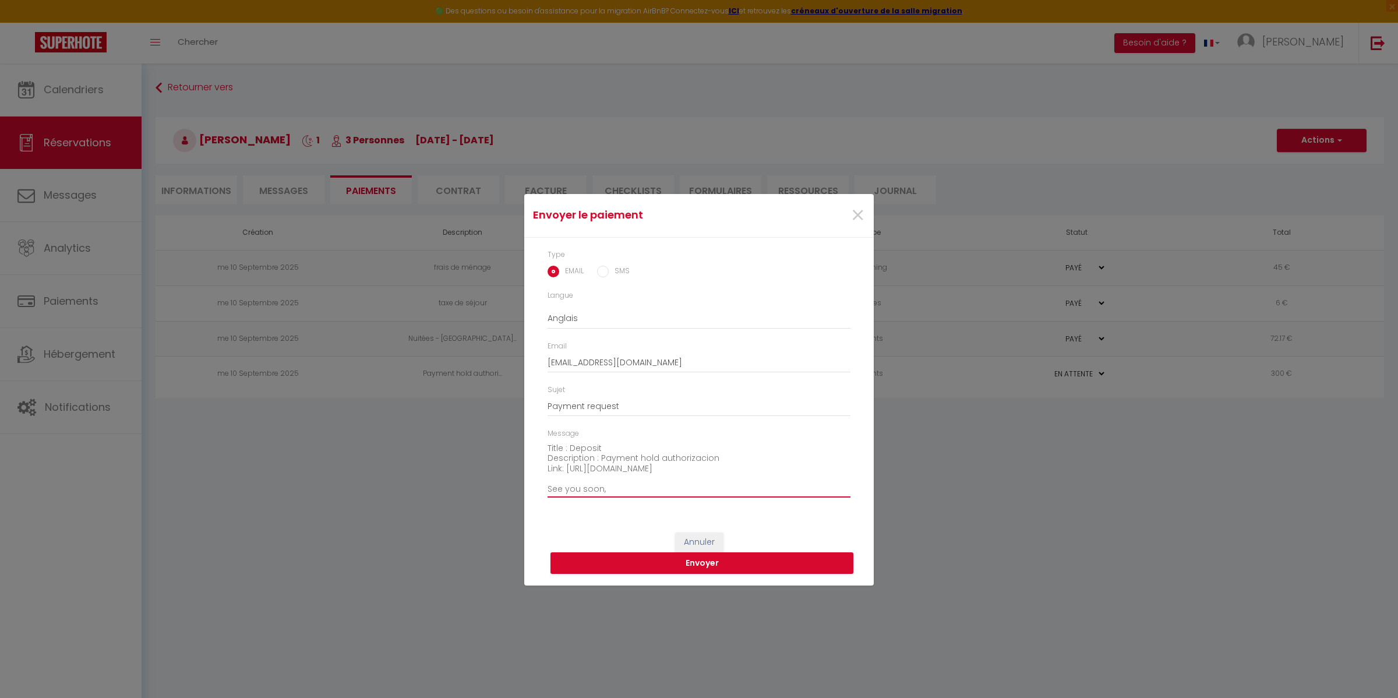
paste textarea "Hello 😊, Thank you again for your message! We’re happy to confirm that the sofa…"
click at [656, 483] on textarea "Message" at bounding box center [698, 468] width 303 height 59
click at [724, 487] on textarea "Message" at bounding box center [698, 468] width 303 height 59
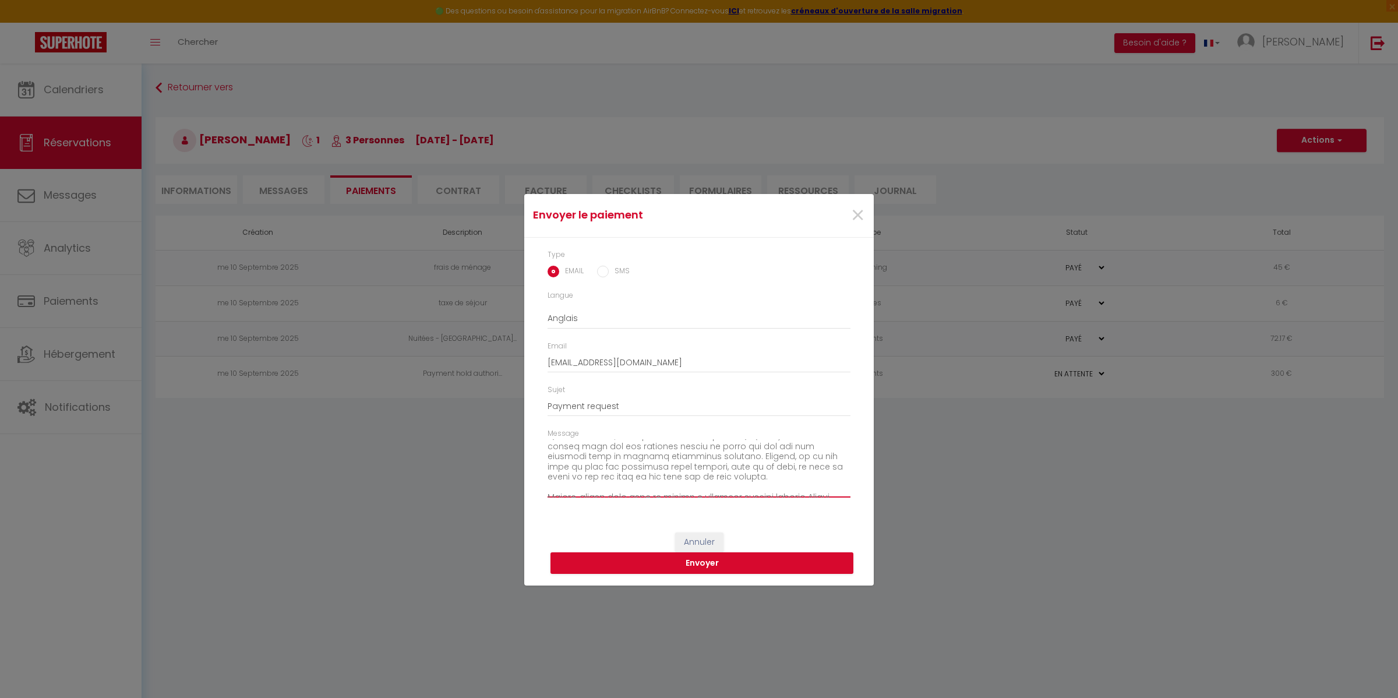
drag, startPoint x: 683, startPoint y: 483, endPoint x: 649, endPoint y: 464, distance: 39.2
click at [649, 464] on textarea "Message" at bounding box center [698, 468] width 303 height 59
click at [732, 464] on textarea "Message" at bounding box center [698, 468] width 303 height 59
click at [686, 471] on textarea "Message" at bounding box center [698, 468] width 303 height 59
click at [0, 0] on lt-span "ap p roximately" at bounding box center [0, 0] width 0 height 0
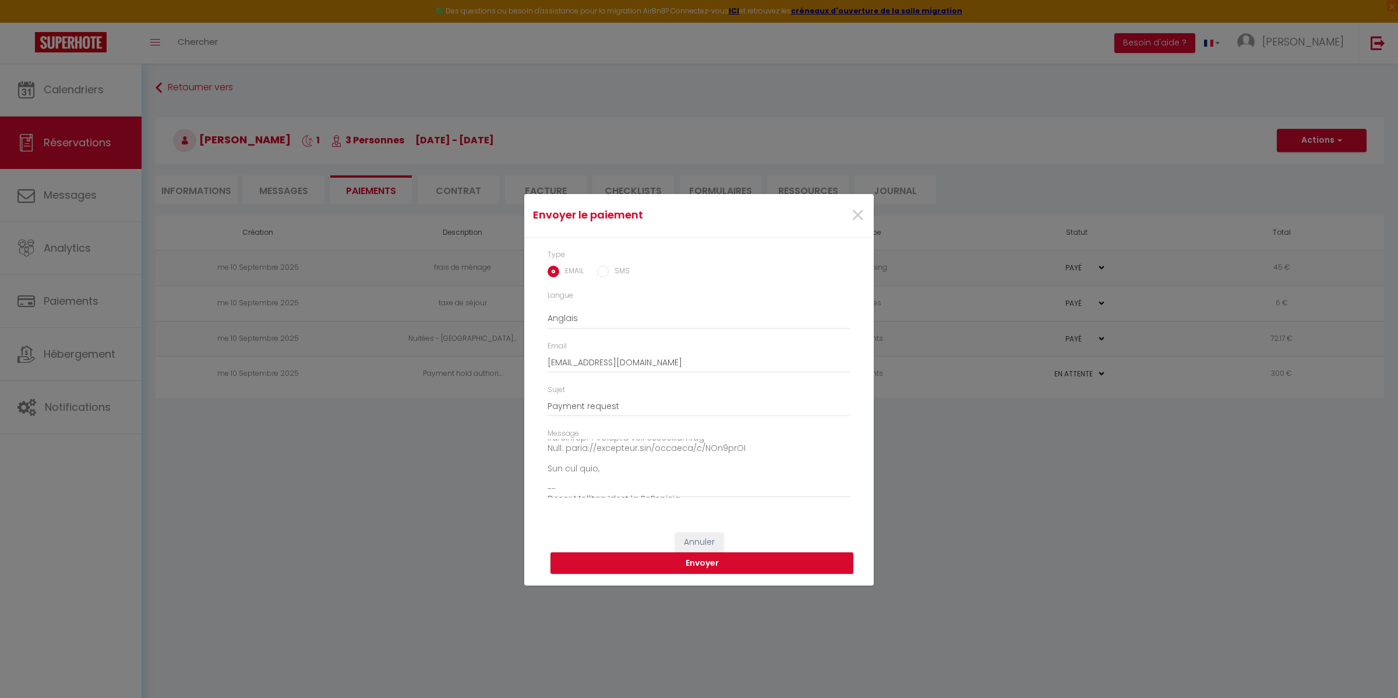
scroll to position [250, 0]
click at [547, 472] on textarea "Message" at bounding box center [698, 468] width 303 height 59
paste textarea "If you have any further questions or special requests, feel free to reach out a…"
click at [579, 447] on textarea "Message" at bounding box center [698, 468] width 303 height 59
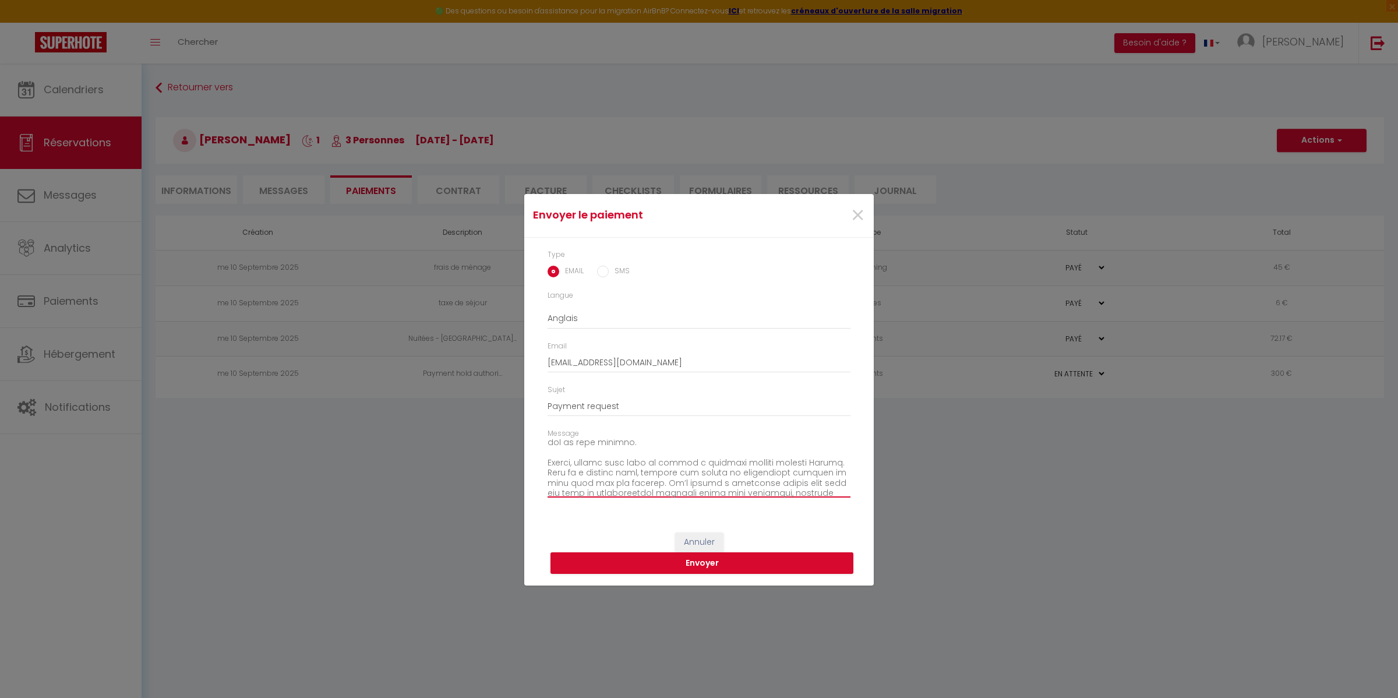
scroll to position [176, 0]
type textarea "Lorem, Ipsum dol sitam con adip elitsed! Do’ei tempo in utlabor etdo mag aliq e…"
drag, startPoint x: 638, startPoint y: 405, endPoint x: 517, endPoint y: 405, distance: 121.1
click at [517, 405] on div "Envoyer le paiement × Type EMAIL SMS Langue Anglais Français Espagnol Portugais…" at bounding box center [699, 349] width 1398 height 698
click at [740, 401] on input "Check in - Payment hold authorization" at bounding box center [698, 405] width 303 height 21
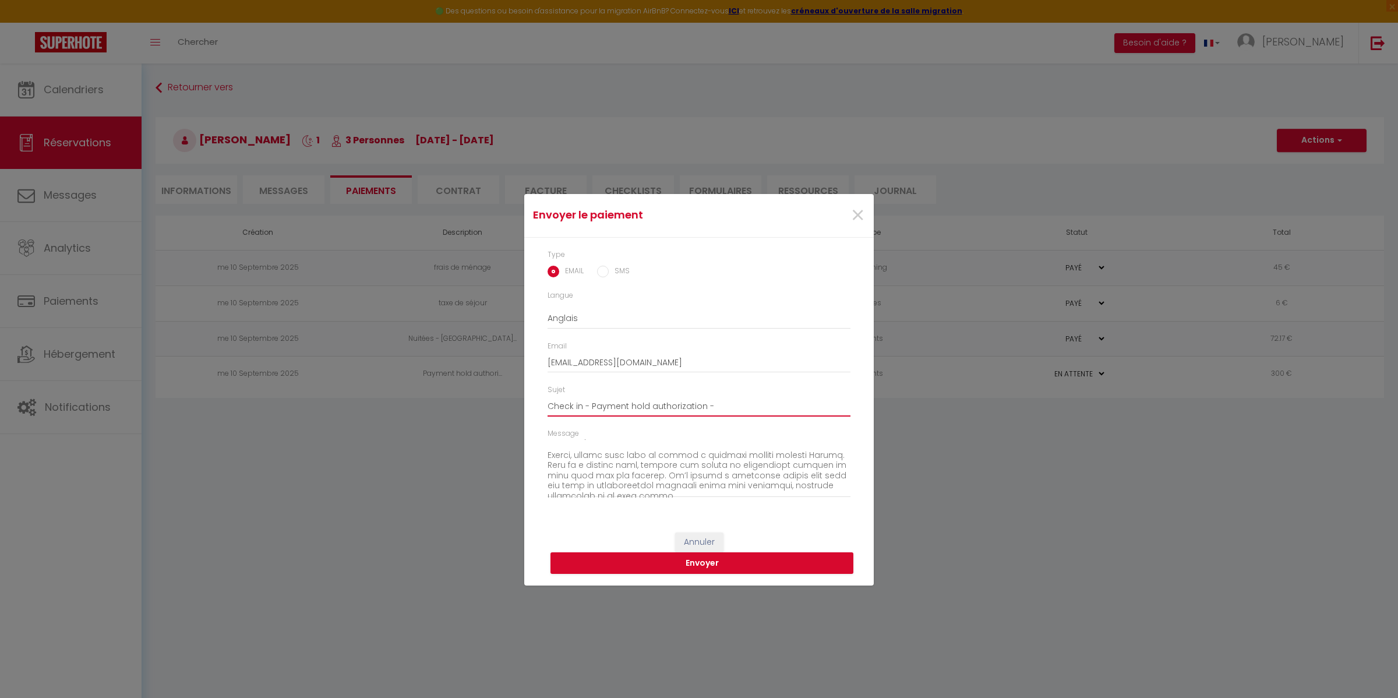
paste input "6714334 Green Universe Porto by MyMoradia"
type input "Check in - Payment hold authorization - 6714334 Green Universe Porto by MyMorad…"
click at [682, 561] on button "Envoyer" at bounding box center [701, 563] width 303 height 22
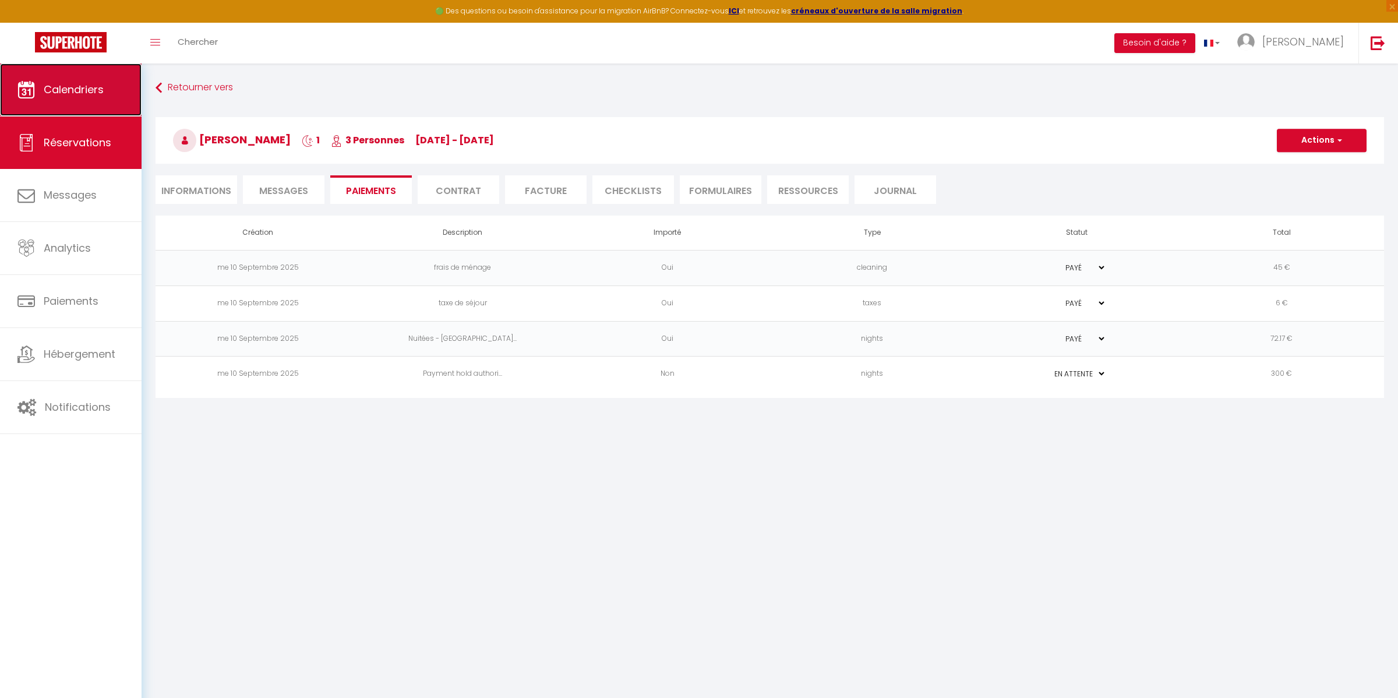
click at [66, 101] on link "Calendriers" at bounding box center [71, 89] width 142 height 52
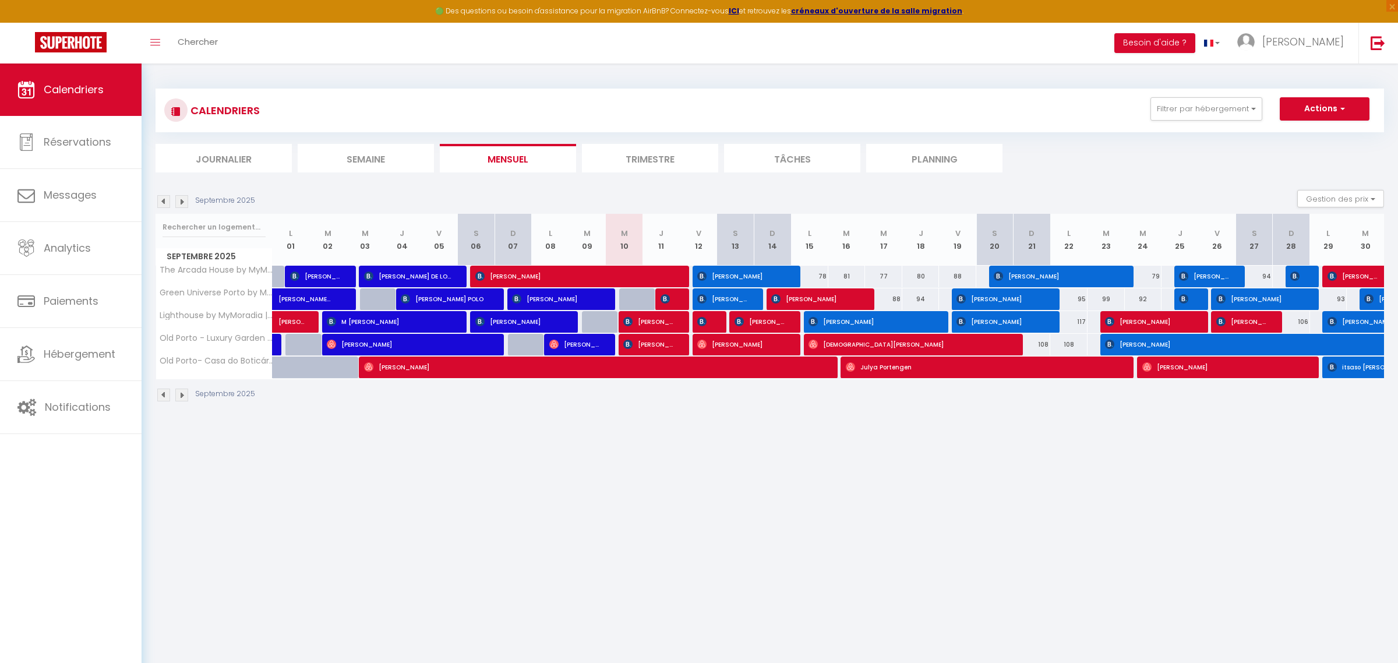
click at [832, 600] on body "🟢 Des questions ou besoin d'assistance pour la migration AirBnB? Connectez-vous…" at bounding box center [699, 394] width 1398 height 663
click at [668, 301] on img at bounding box center [664, 298] width 9 height 9
select select "OK"
select select "KO"
select select "0"
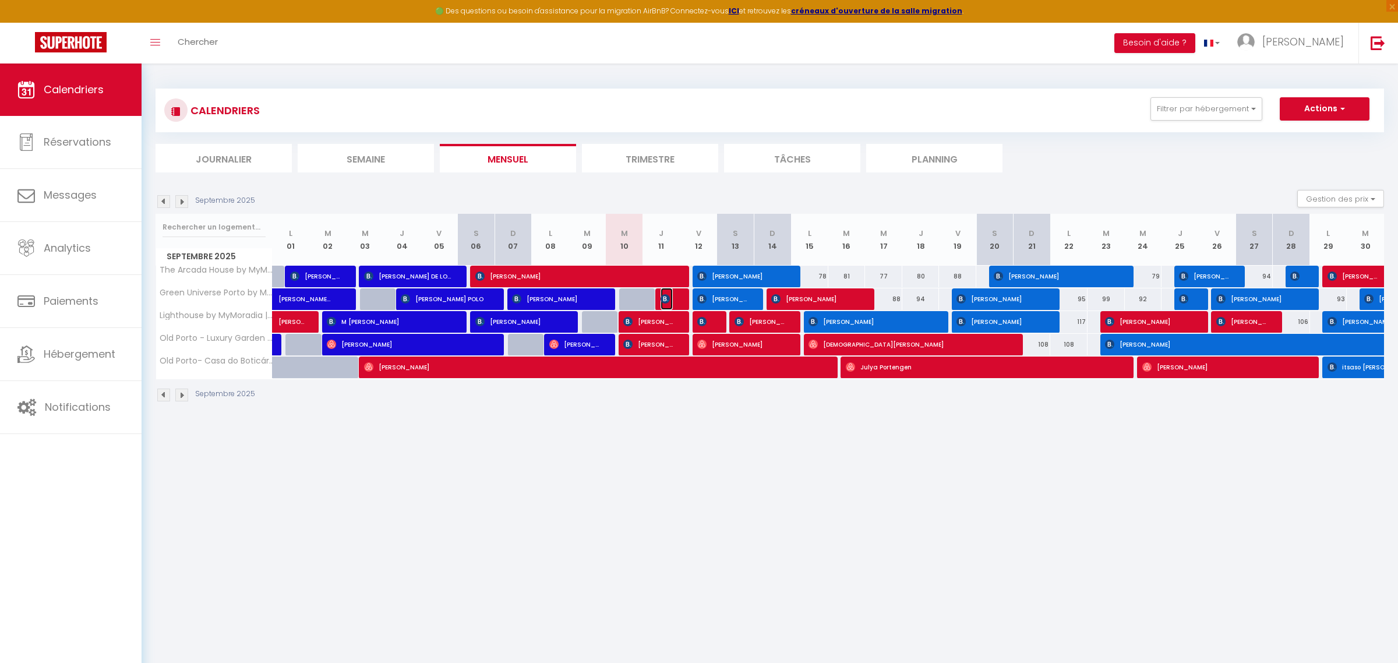
select select "0"
select select "1"
select select
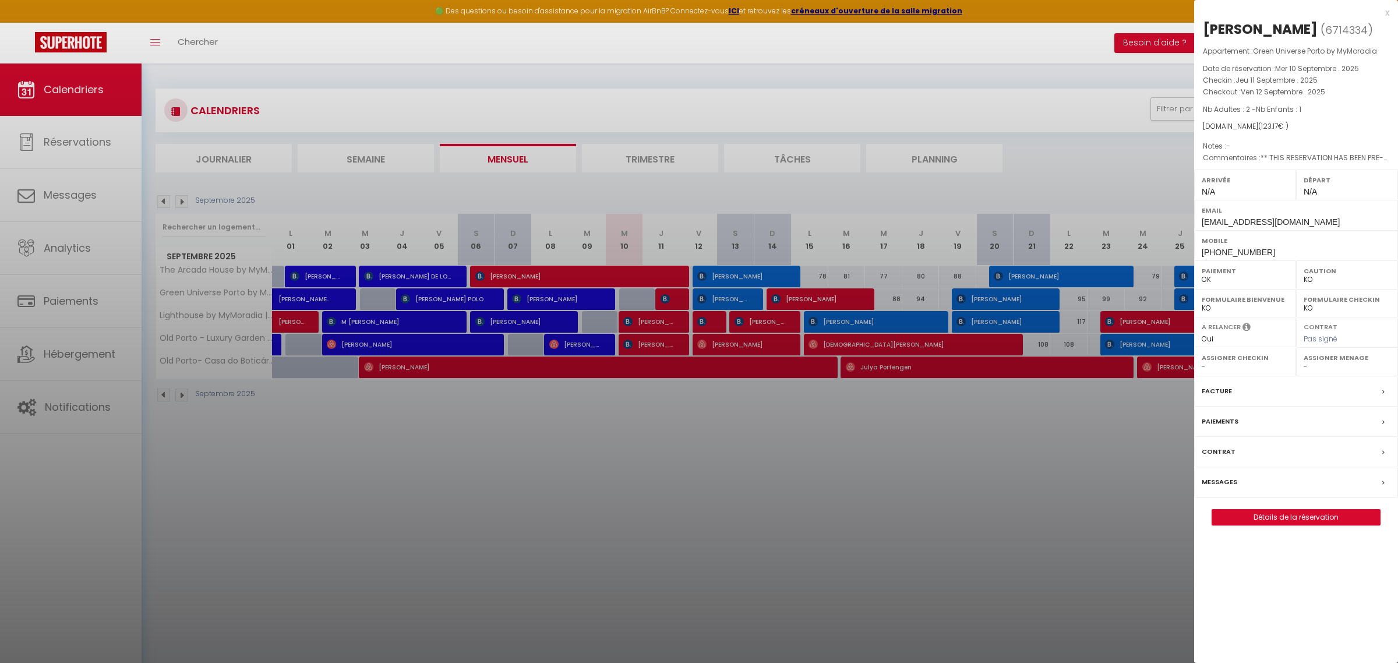
click at [771, 460] on div at bounding box center [699, 331] width 1398 height 663
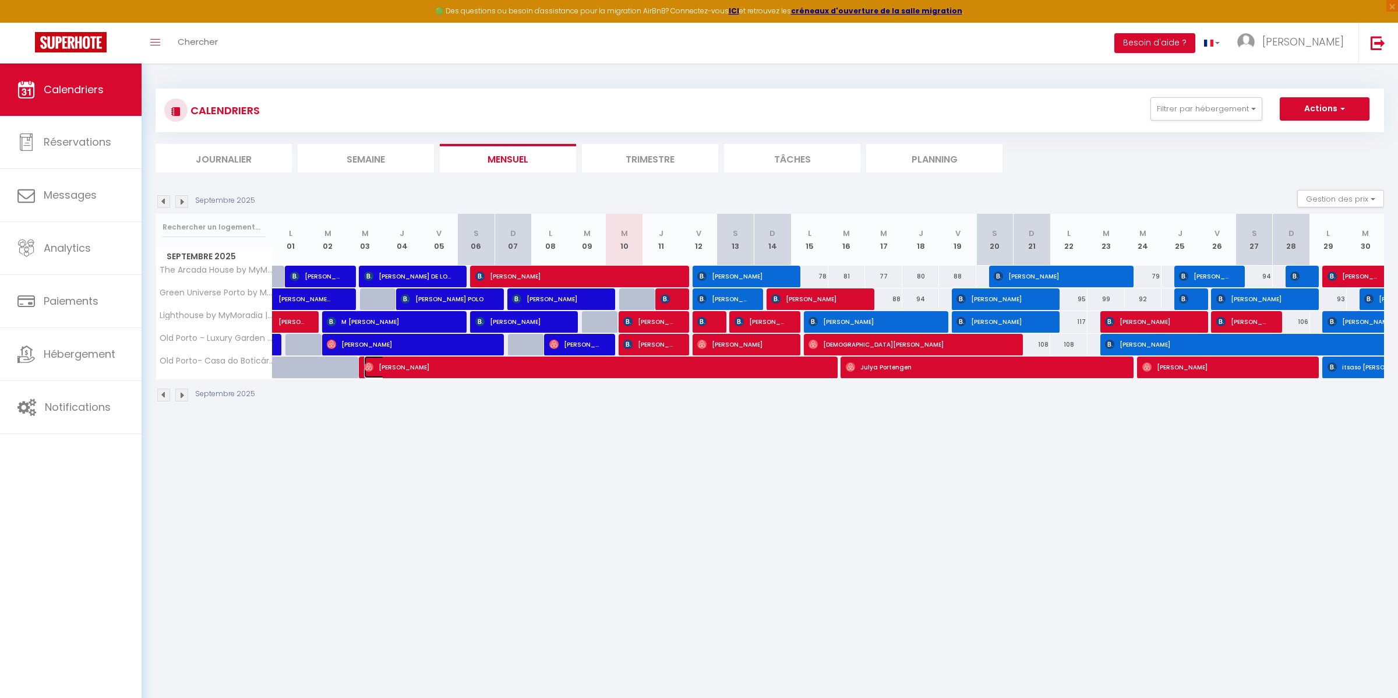
click at [817, 375] on span "[PERSON_NAME]" at bounding box center [594, 367] width 460 height 22
select select "OK"
select select "52087"
